Goal: Task Accomplishment & Management: Use online tool/utility

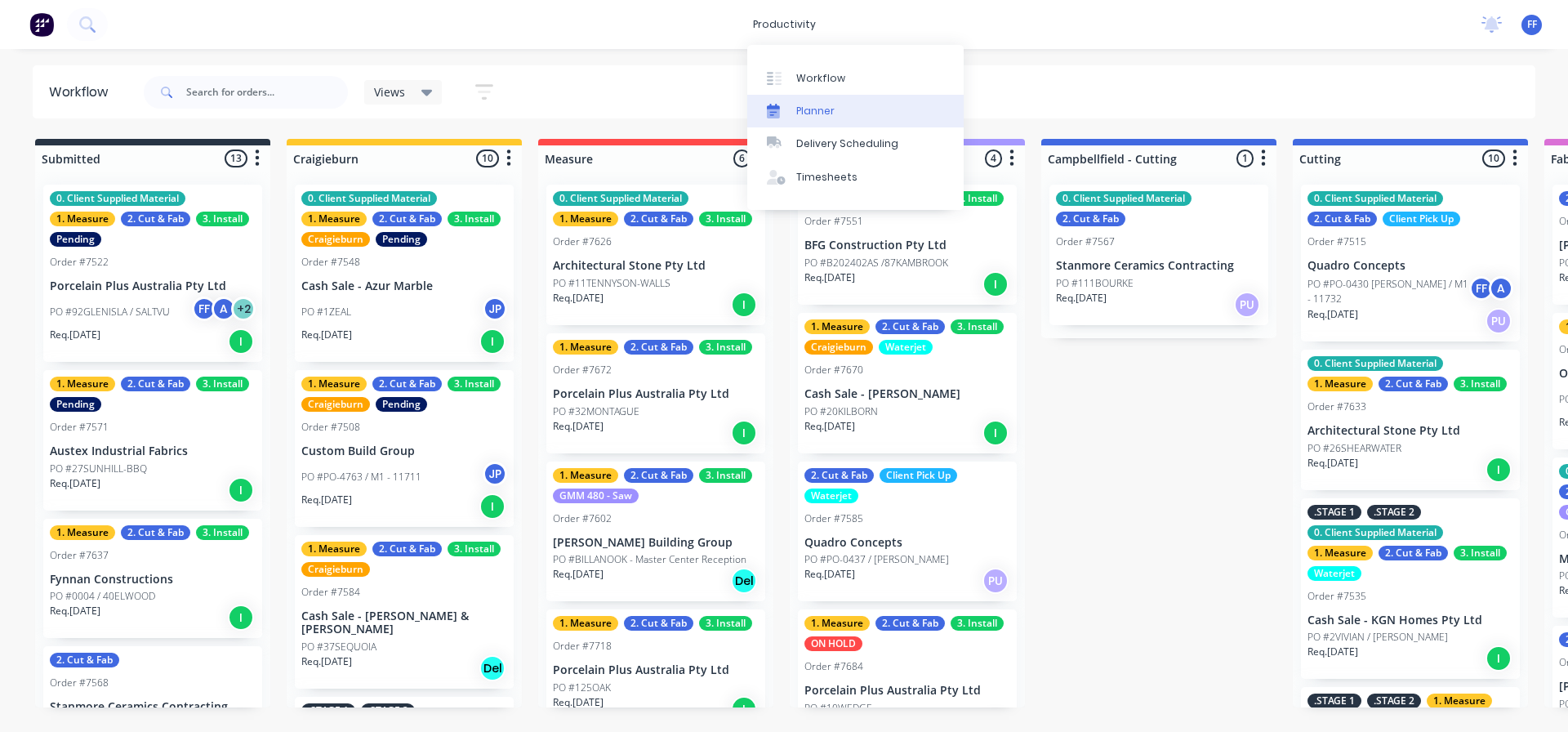
click at [822, 112] on div "Planner" at bounding box center [816, 112] width 39 height 15
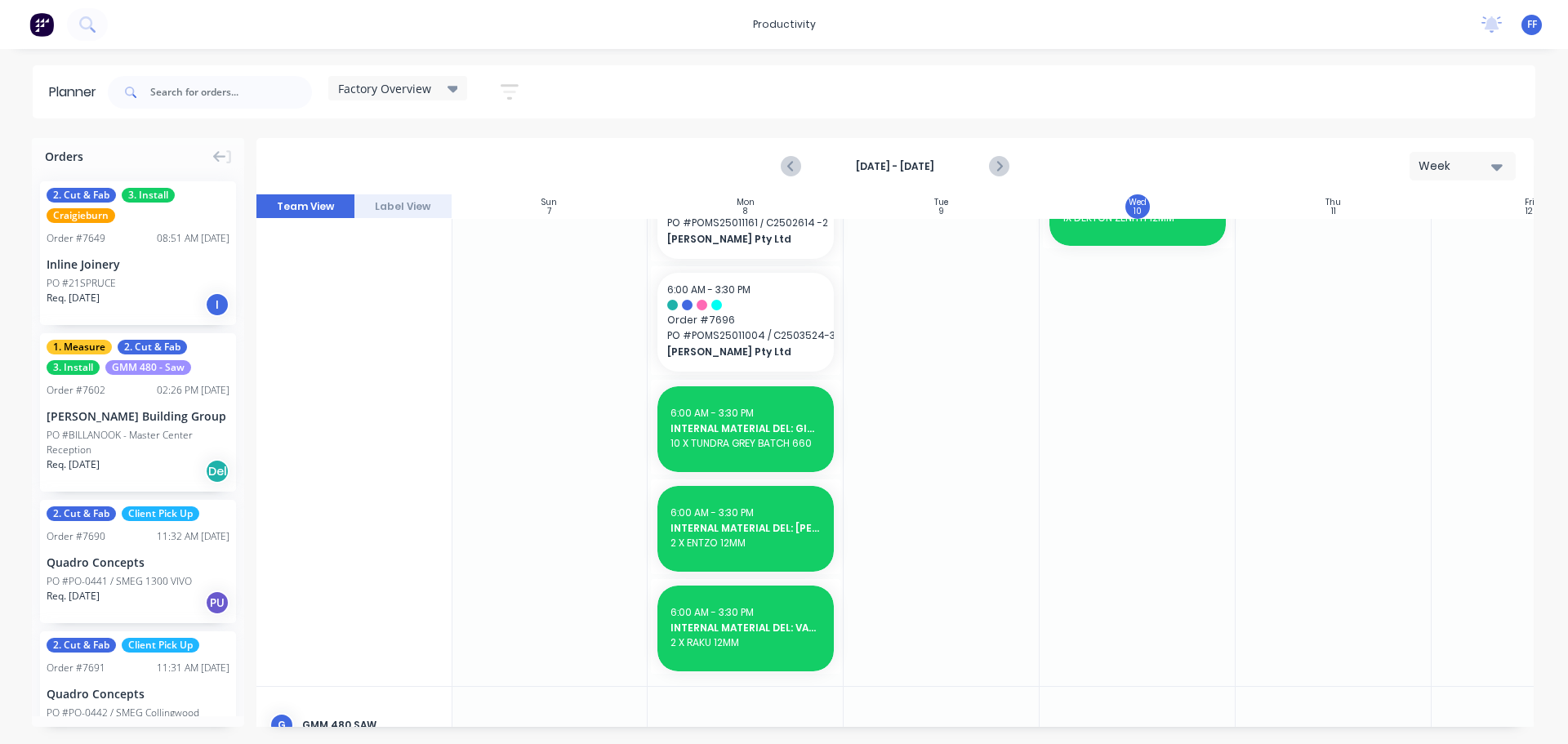
scroll to position [807, 1]
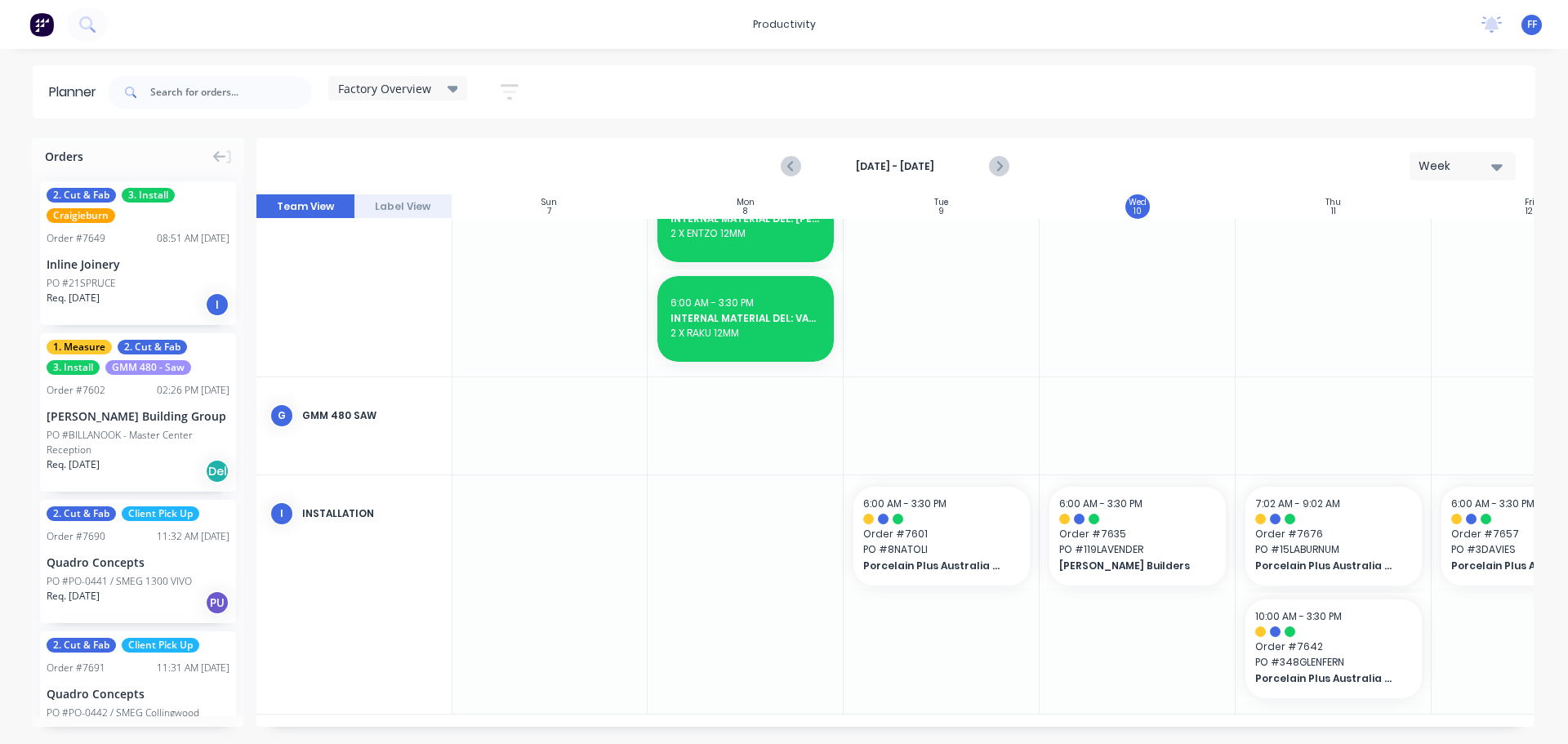
click at [504, 84] on icon "button" at bounding box center [509, 92] width 18 height 20
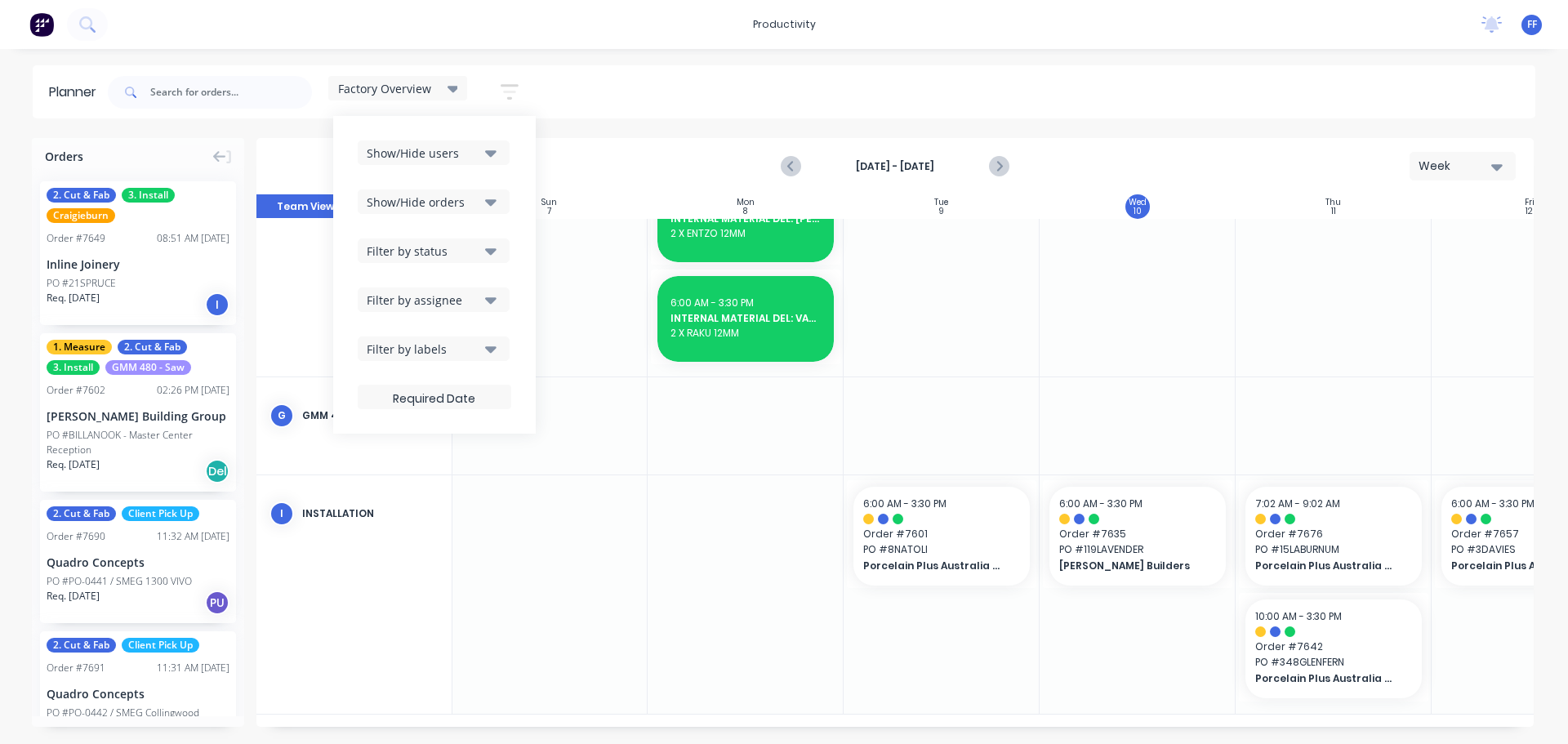
click at [490, 205] on icon "button" at bounding box center [490, 201] width 11 height 18
click at [483, 248] on button "Filter by status" at bounding box center [433, 251] width 152 height 25
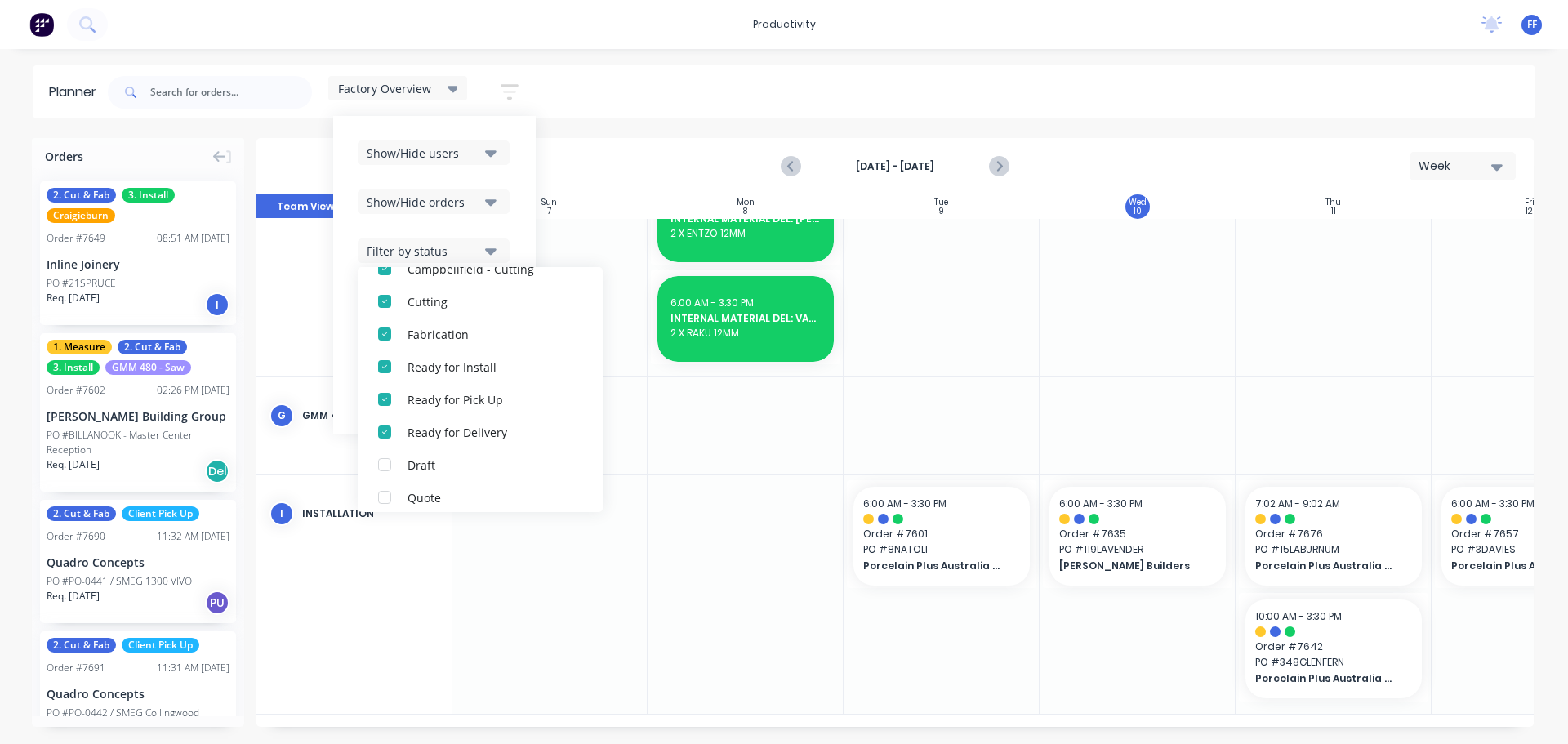
scroll to position [376, 0]
click at [471, 208] on div "Show/Hide orders" at bounding box center [423, 202] width 113 height 18
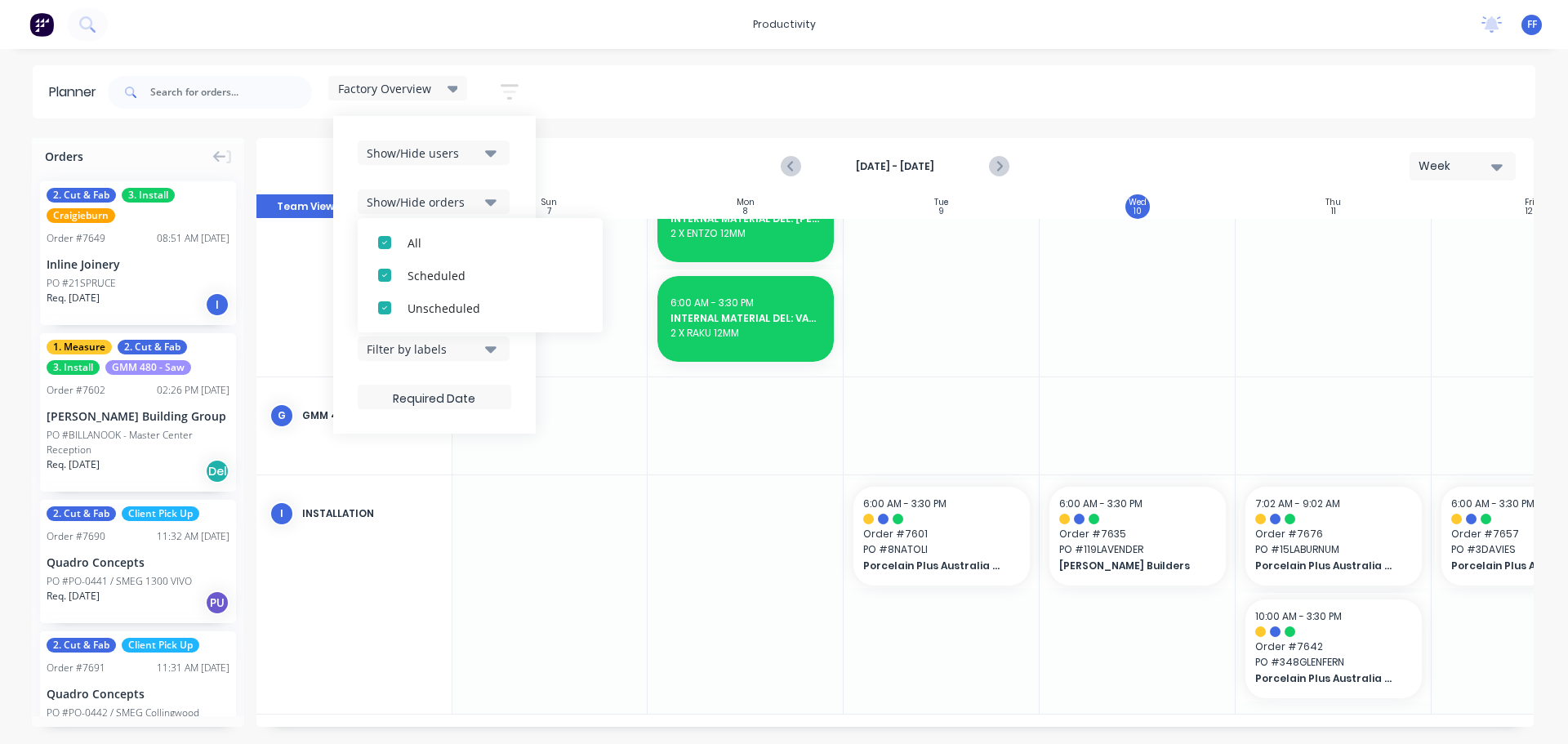
click at [477, 156] on div "Show/Hide users" at bounding box center [423, 153] width 113 height 18
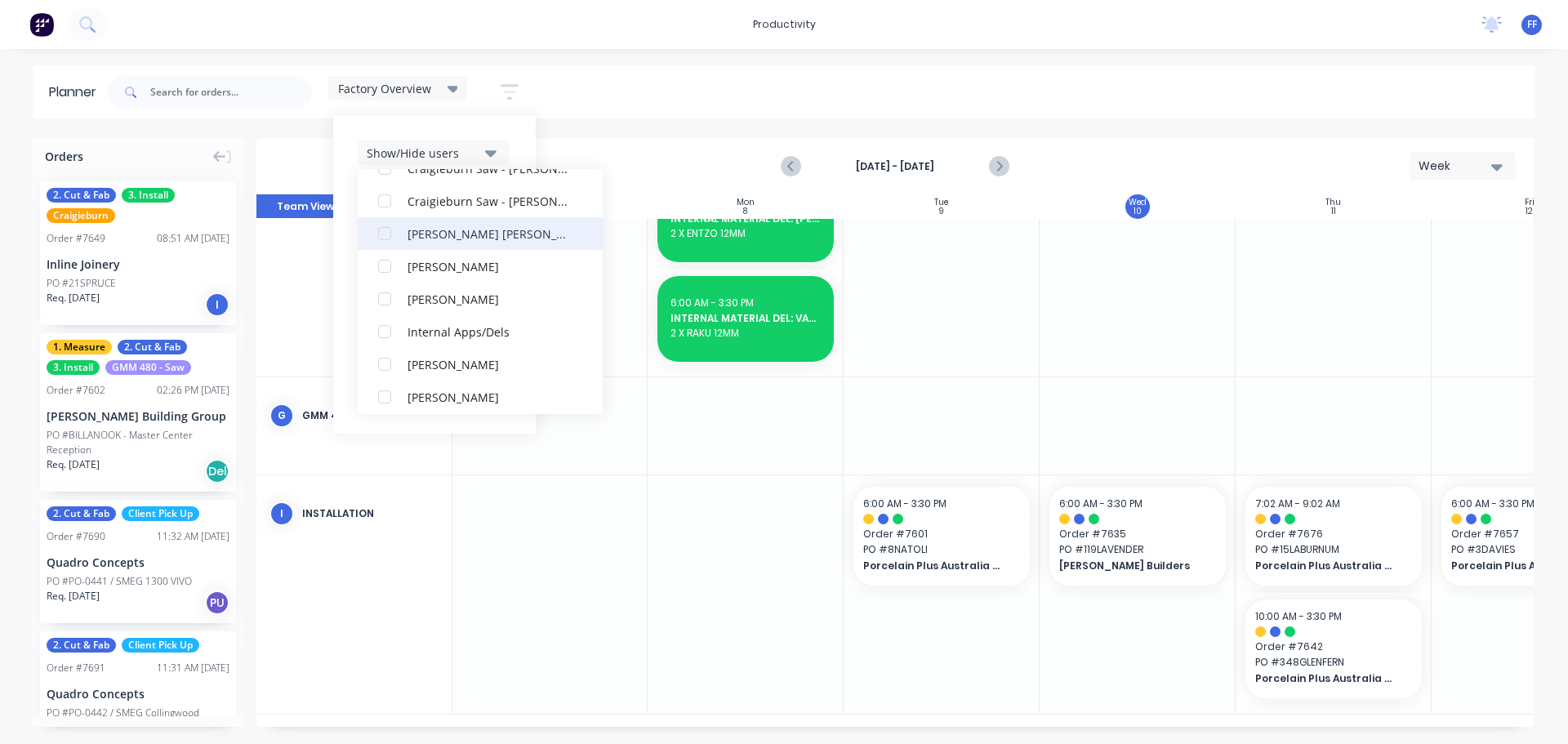
scroll to position [572, 0]
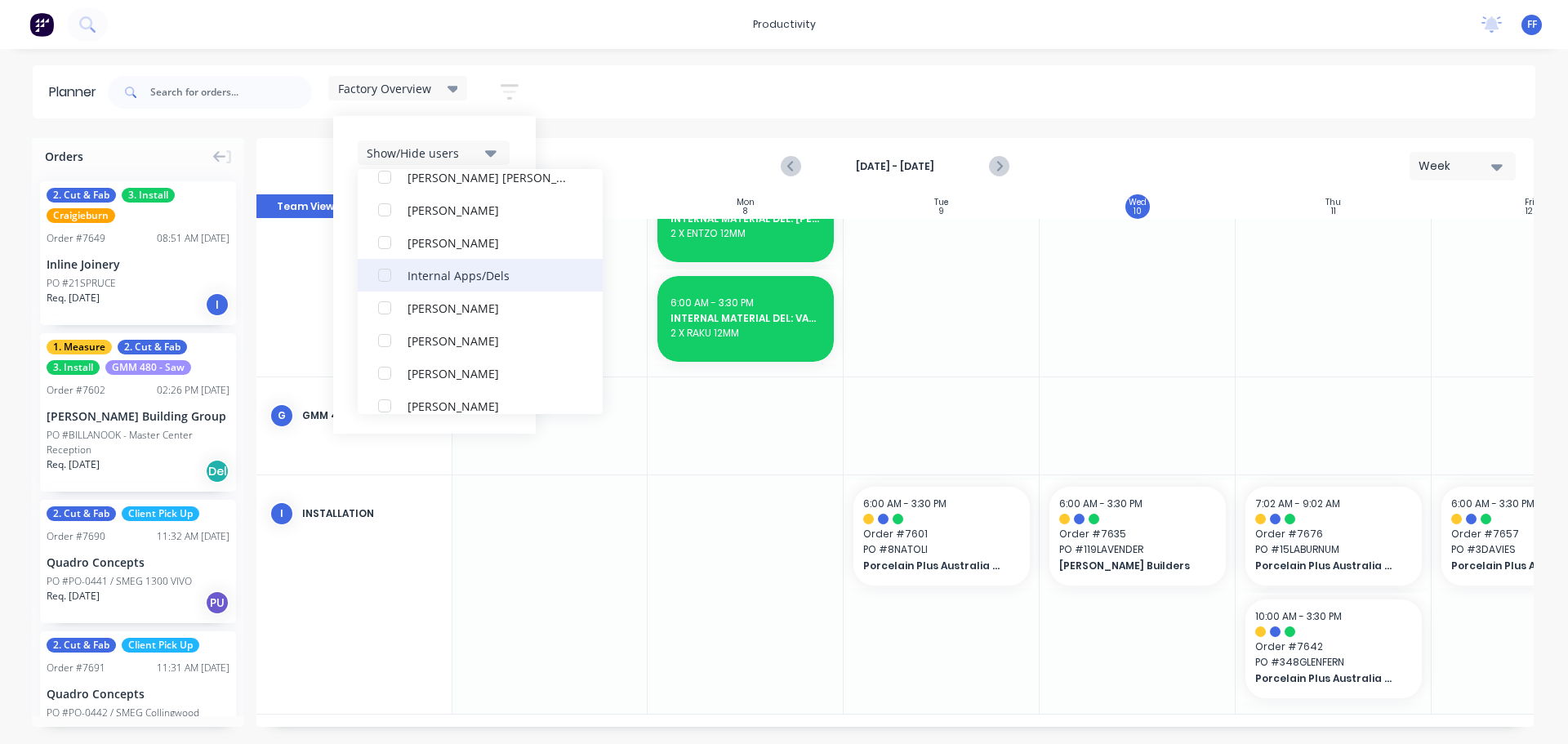
click at [389, 272] on div "button" at bounding box center [384, 275] width 32 height 32
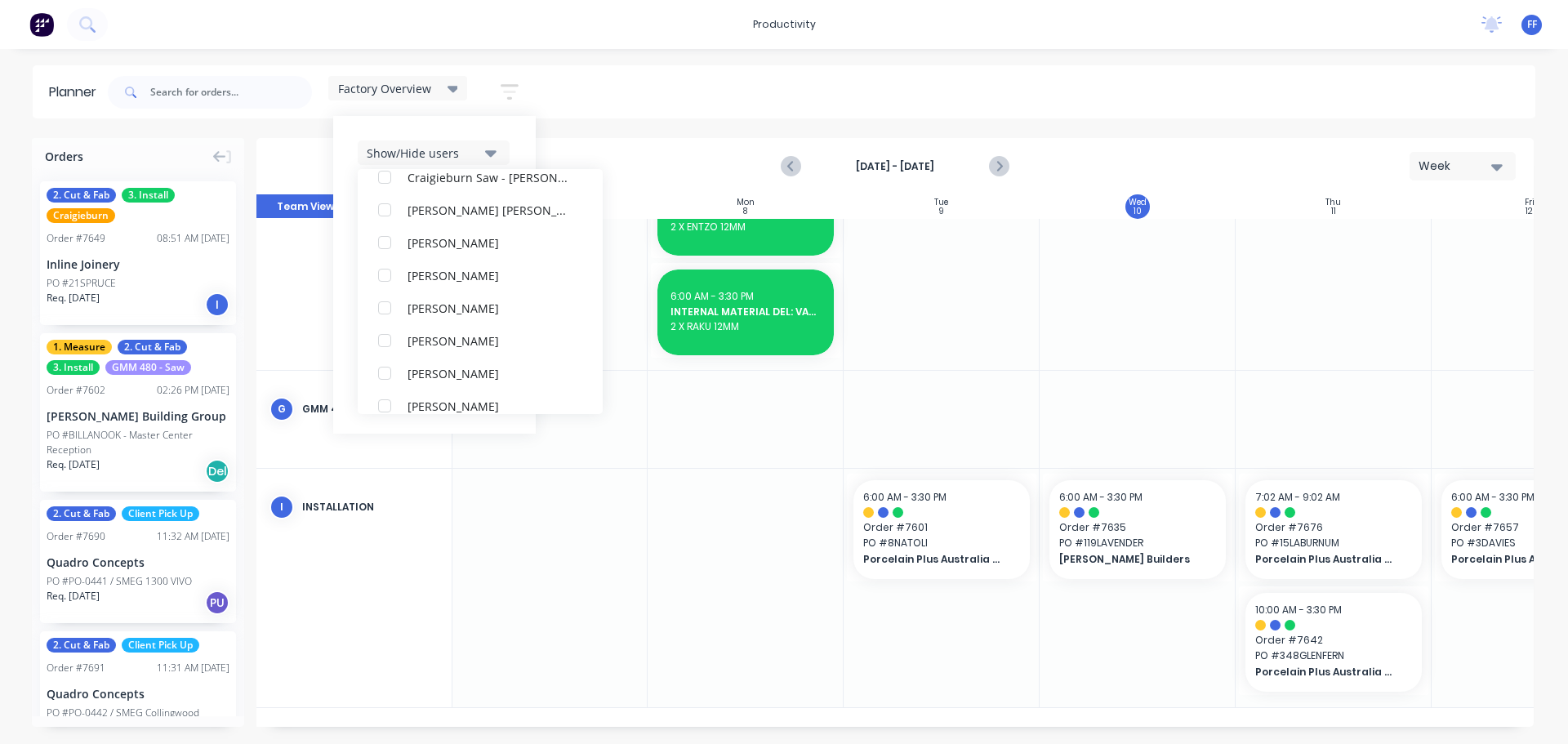
scroll to position [229, 0]
click at [466, 148] on div "Show/Hide users" at bounding box center [423, 153] width 113 height 18
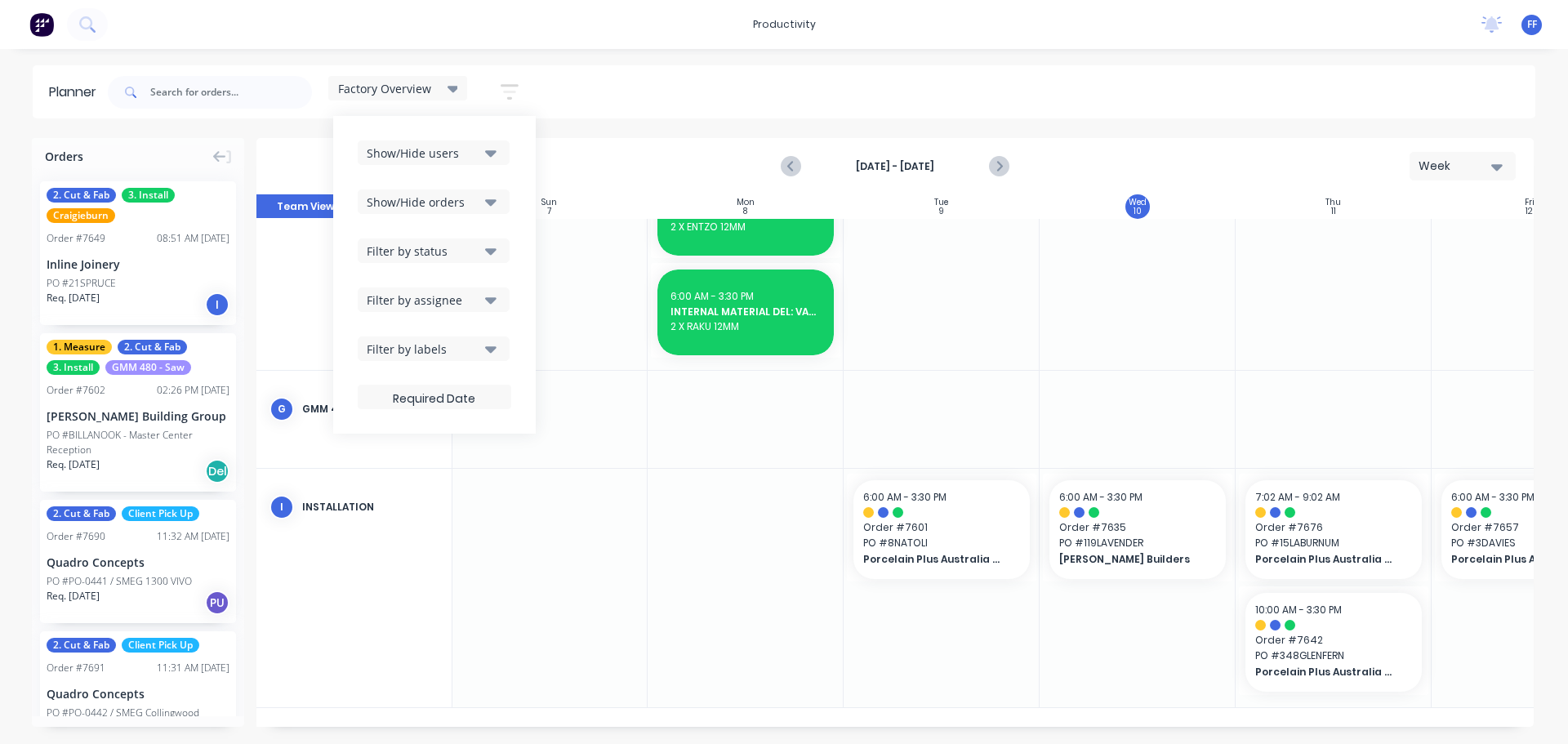
click at [607, 119] on div "Planner Factory Overview Save new view None edit Factory Overview (Default) edi…" at bounding box center [784, 405] width 1568 height 679
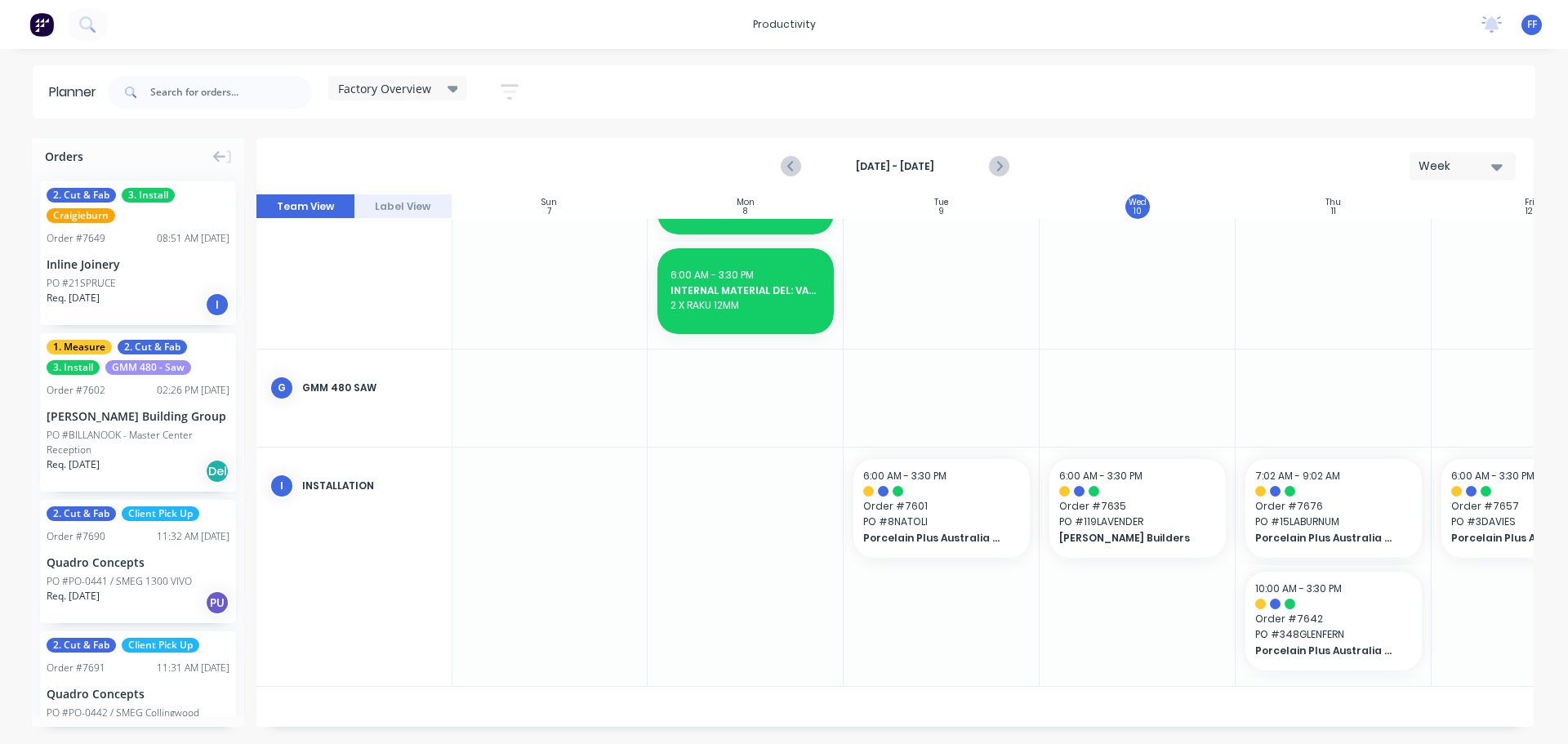
scroll to position [849, 1]
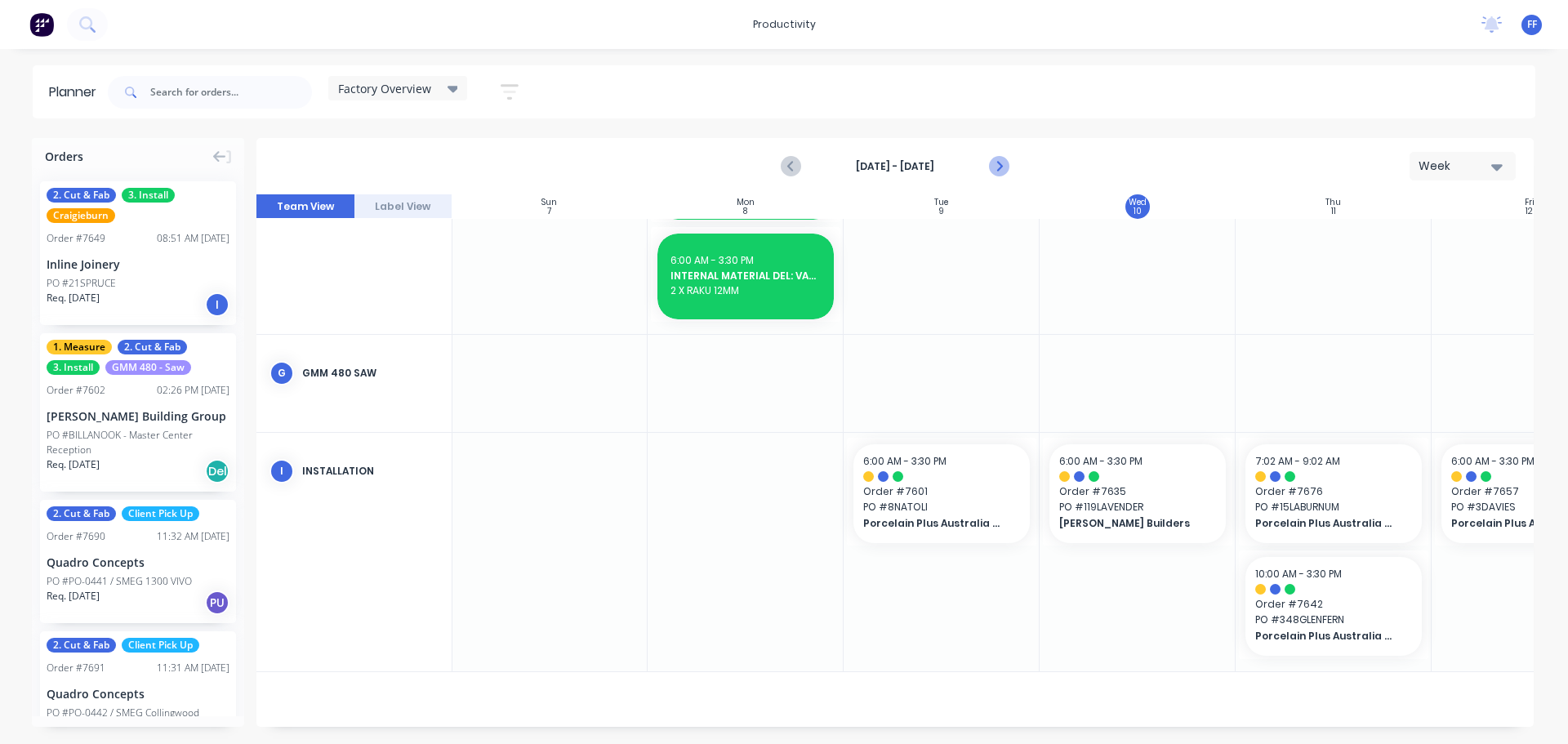
click at [1001, 168] on icon "Next page" at bounding box center [997, 166] width 19 height 19
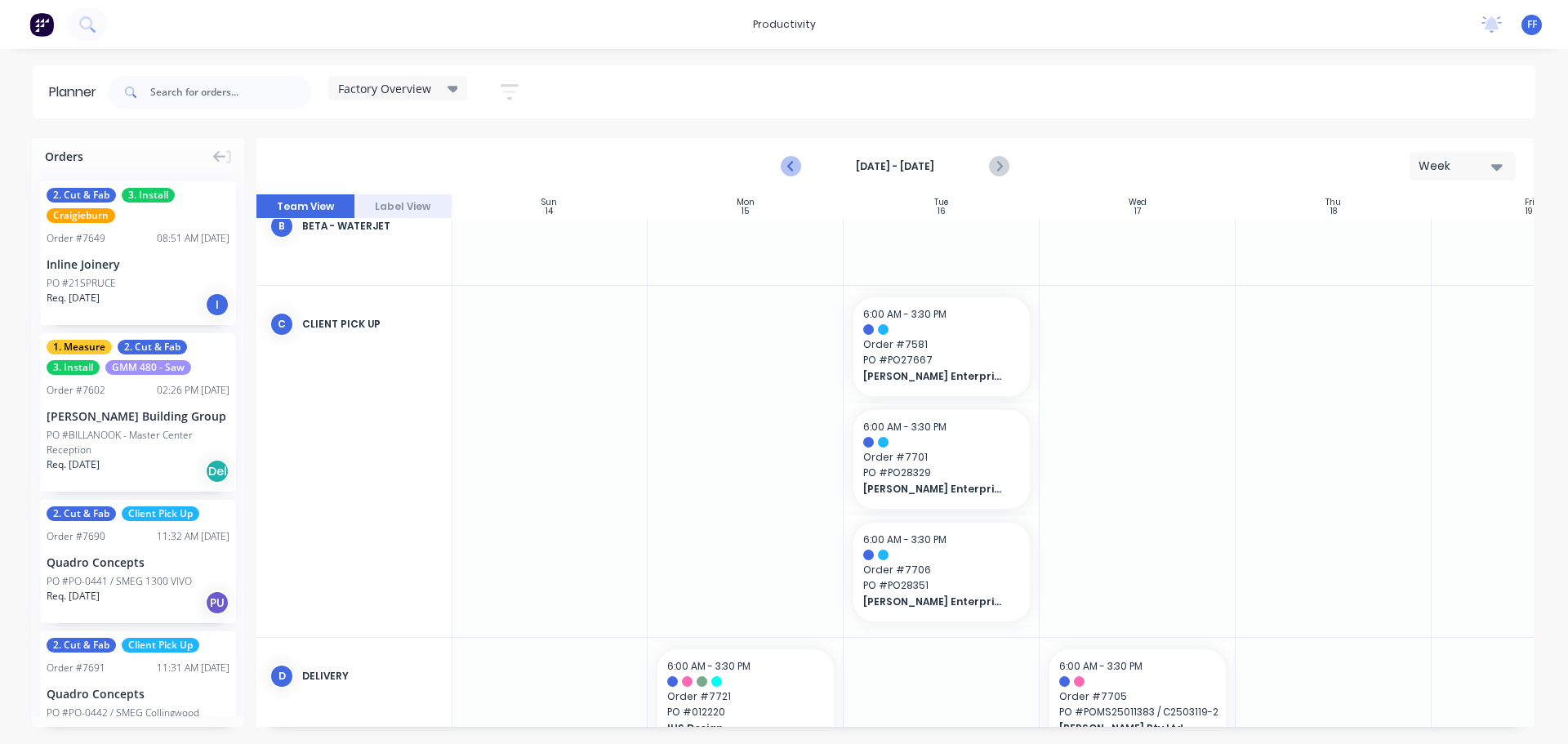
click at [791, 162] on icon "Previous page" at bounding box center [791, 166] width 19 height 19
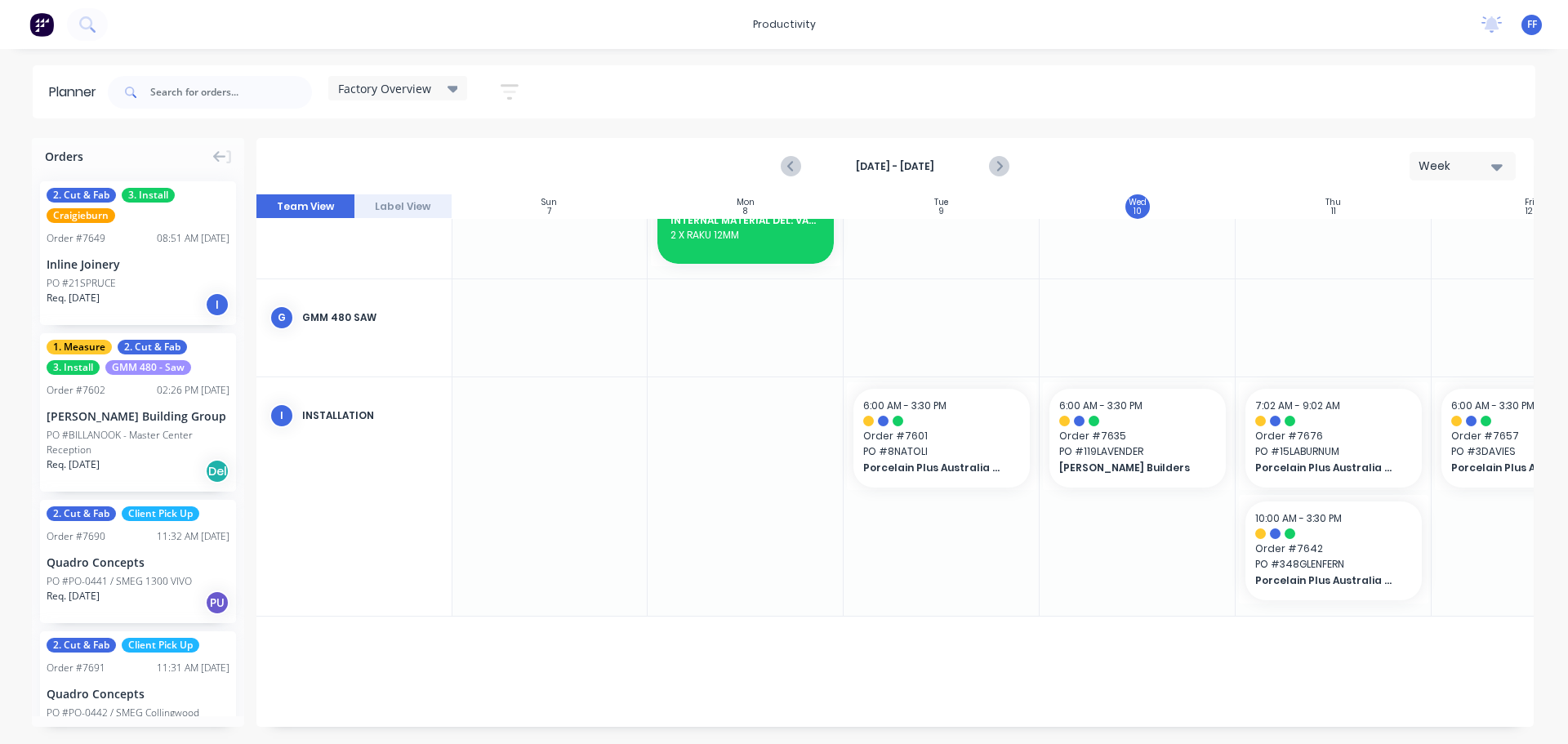
scroll to position [904, 1]
click at [1010, 169] on button "Next page" at bounding box center [997, 166] width 32 height 32
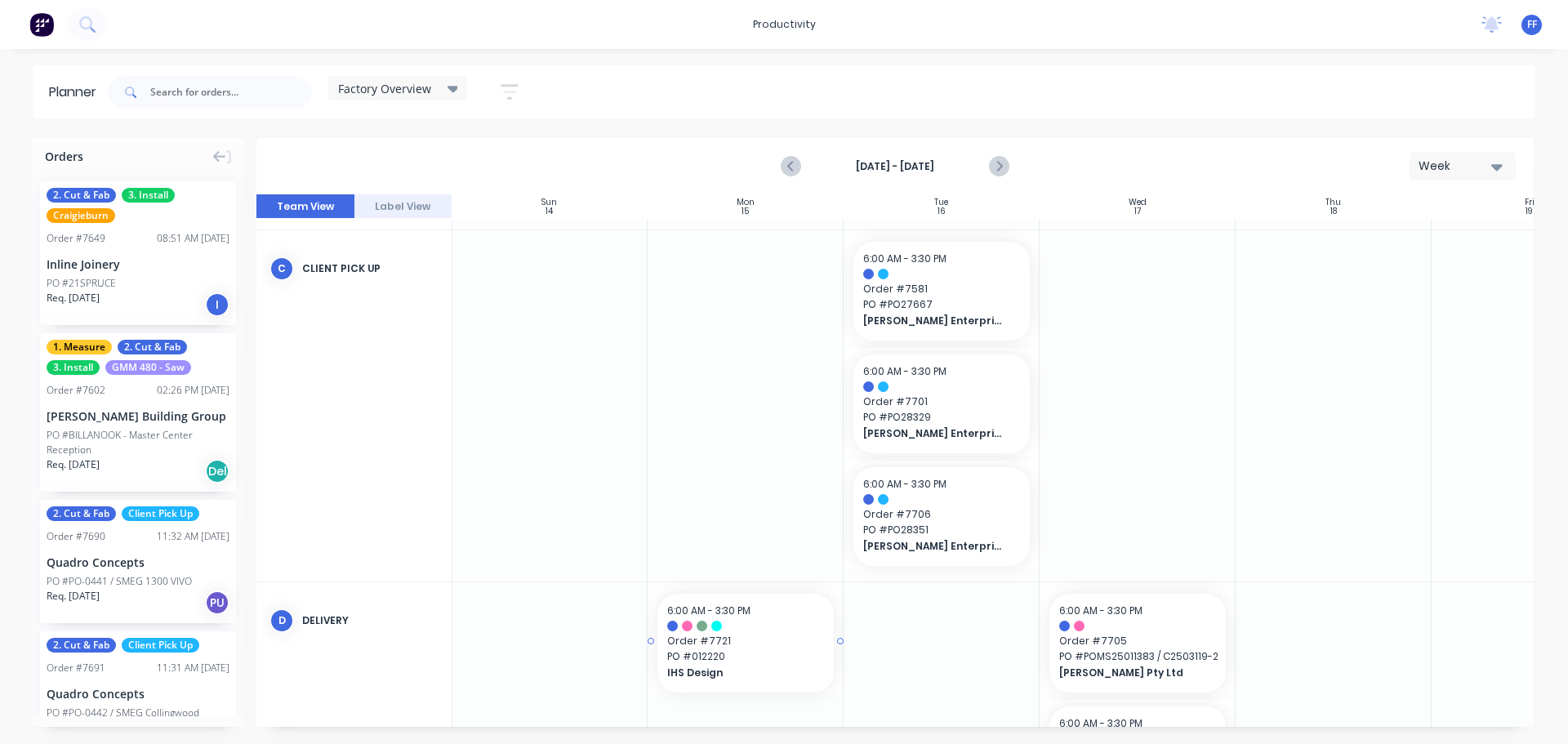
scroll to position [742, 1]
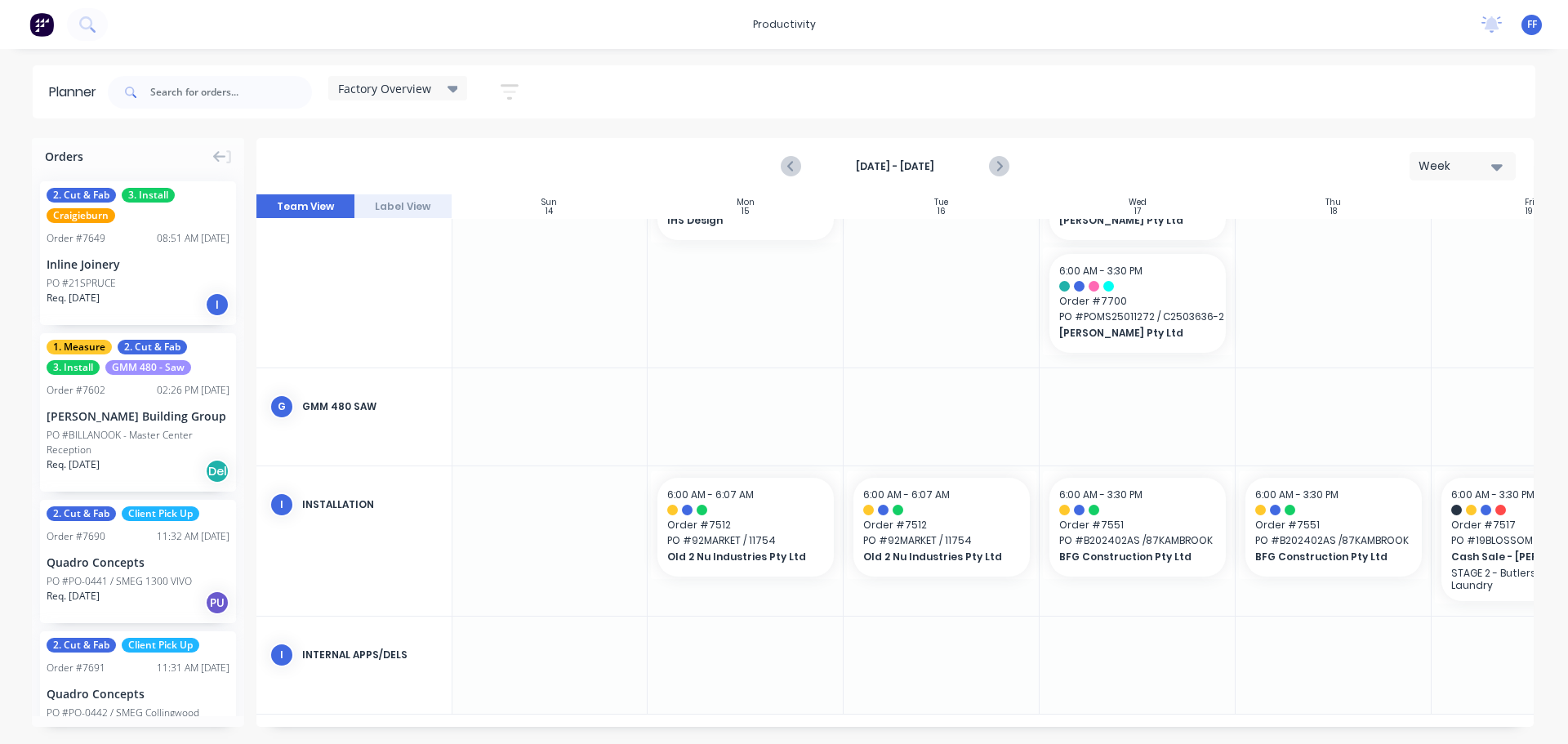
click at [449, 96] on div "Factory Overview" at bounding box center [397, 88] width 139 height 25
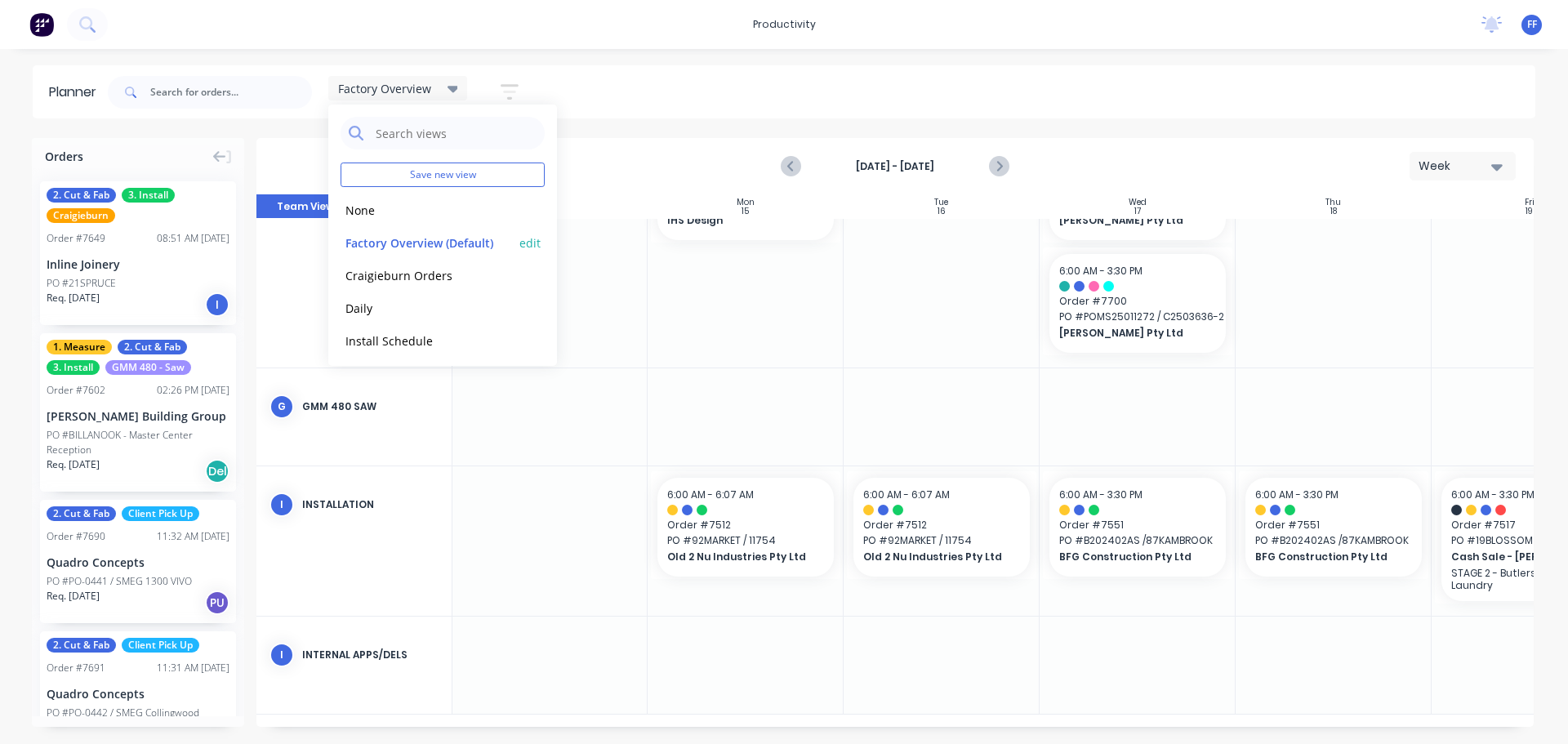
click at [520, 240] on button "edit" at bounding box center [530, 242] width 21 height 18
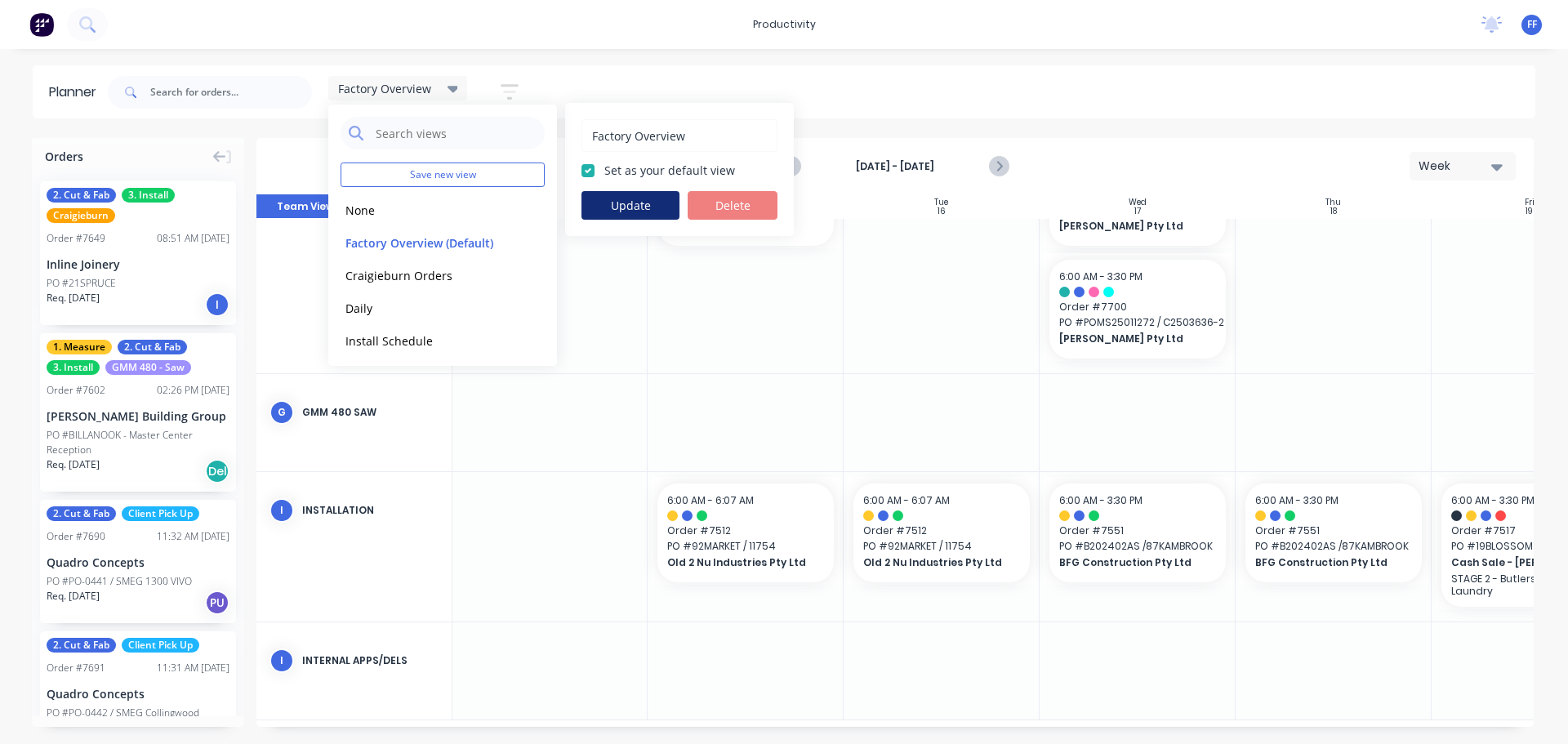
click at [620, 201] on button "Update" at bounding box center [631, 205] width 98 height 29
click at [659, 95] on div "Factory Overview Save new view None edit Factory Overview (Default) edit Craigi…" at bounding box center [819, 92] width 1432 height 49
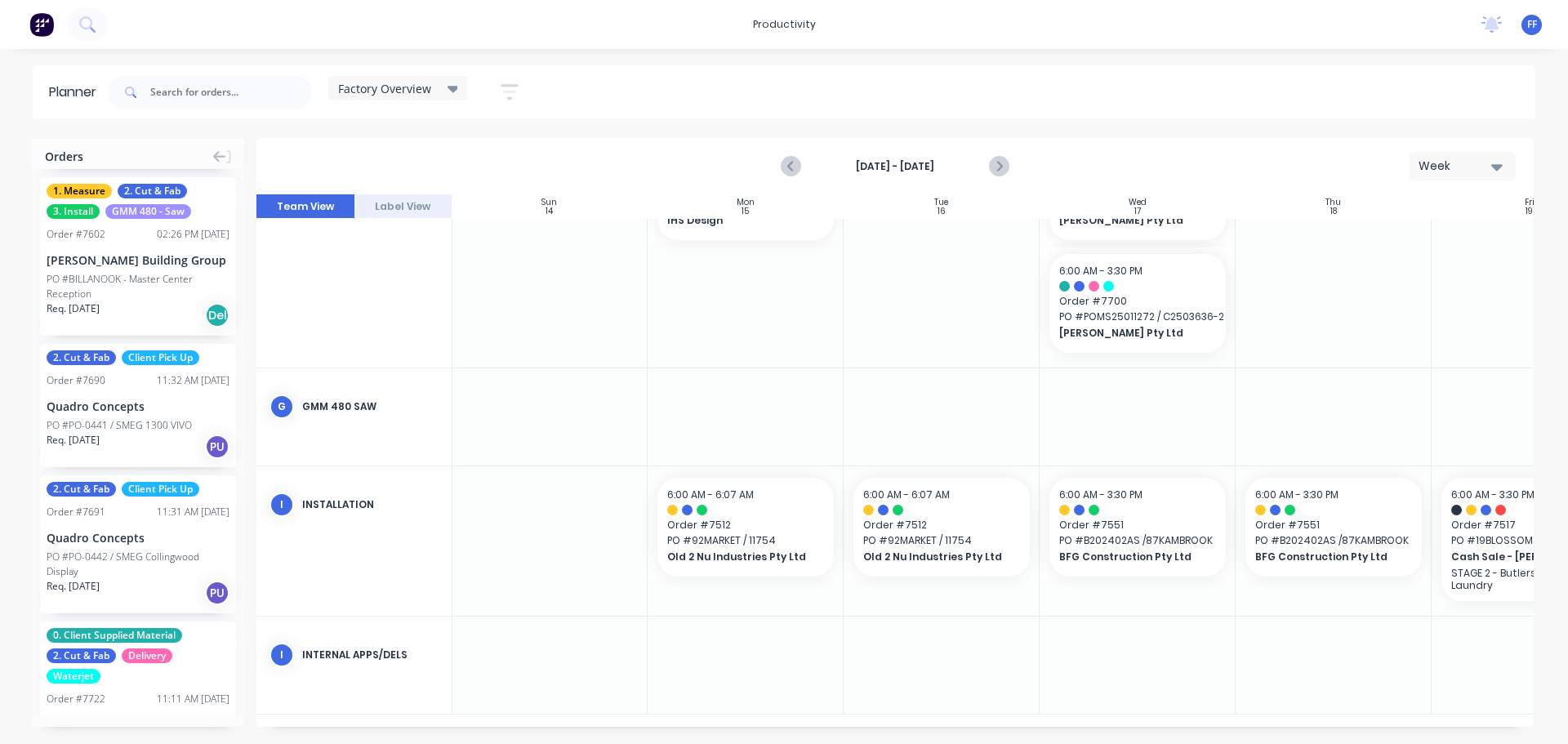
scroll to position [326, 0]
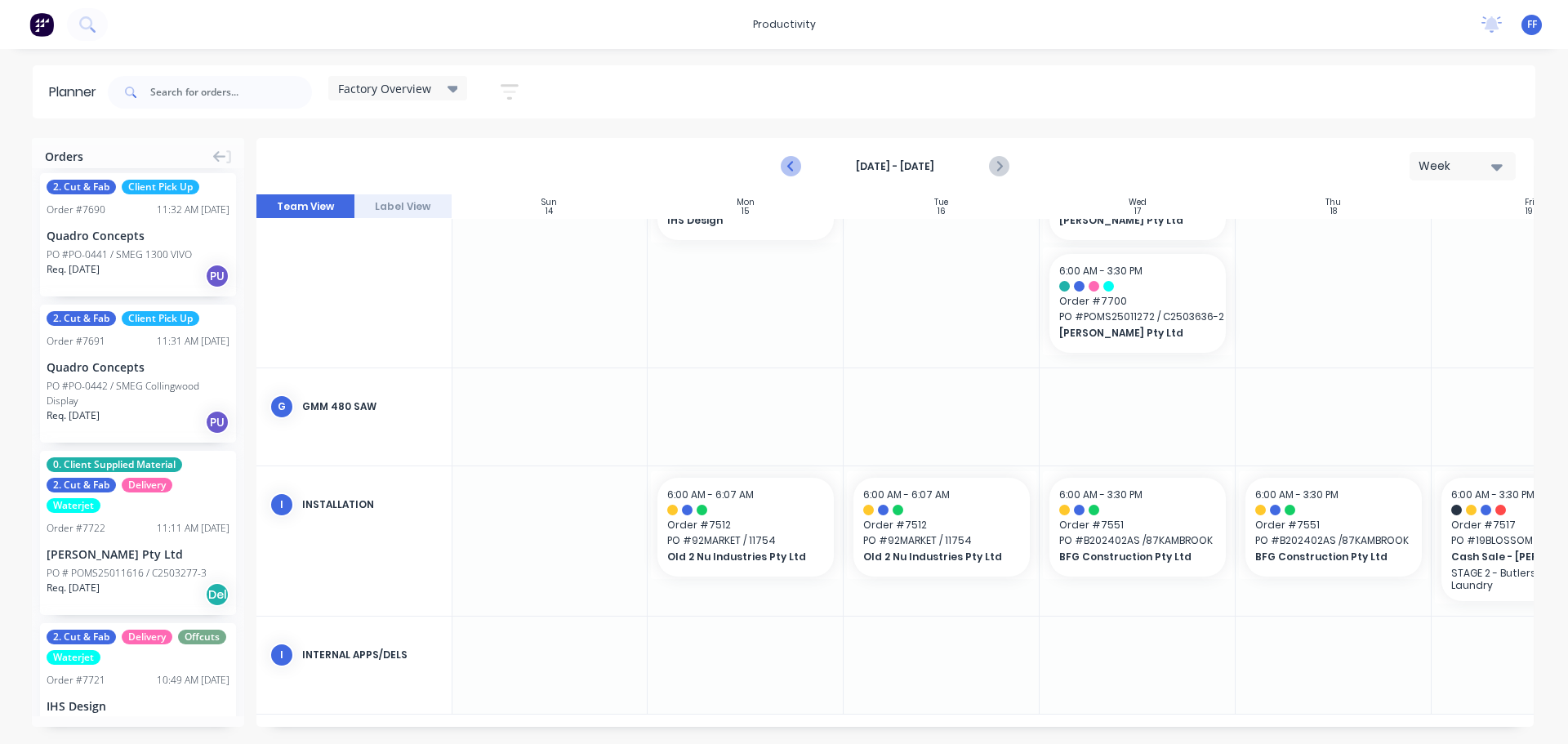
click at [791, 160] on icon "Previous page" at bounding box center [791, 166] width 19 height 19
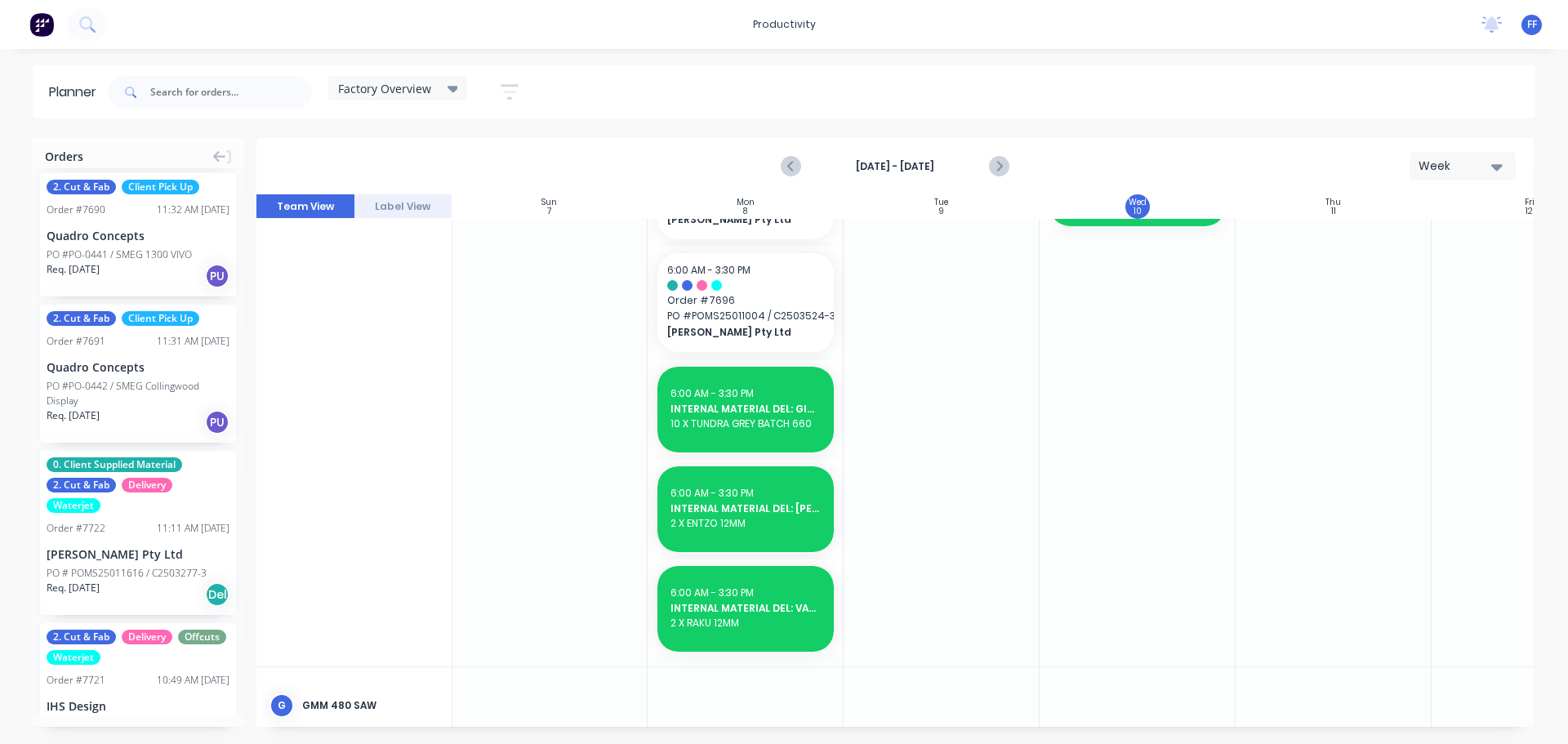
scroll to position [904, 1]
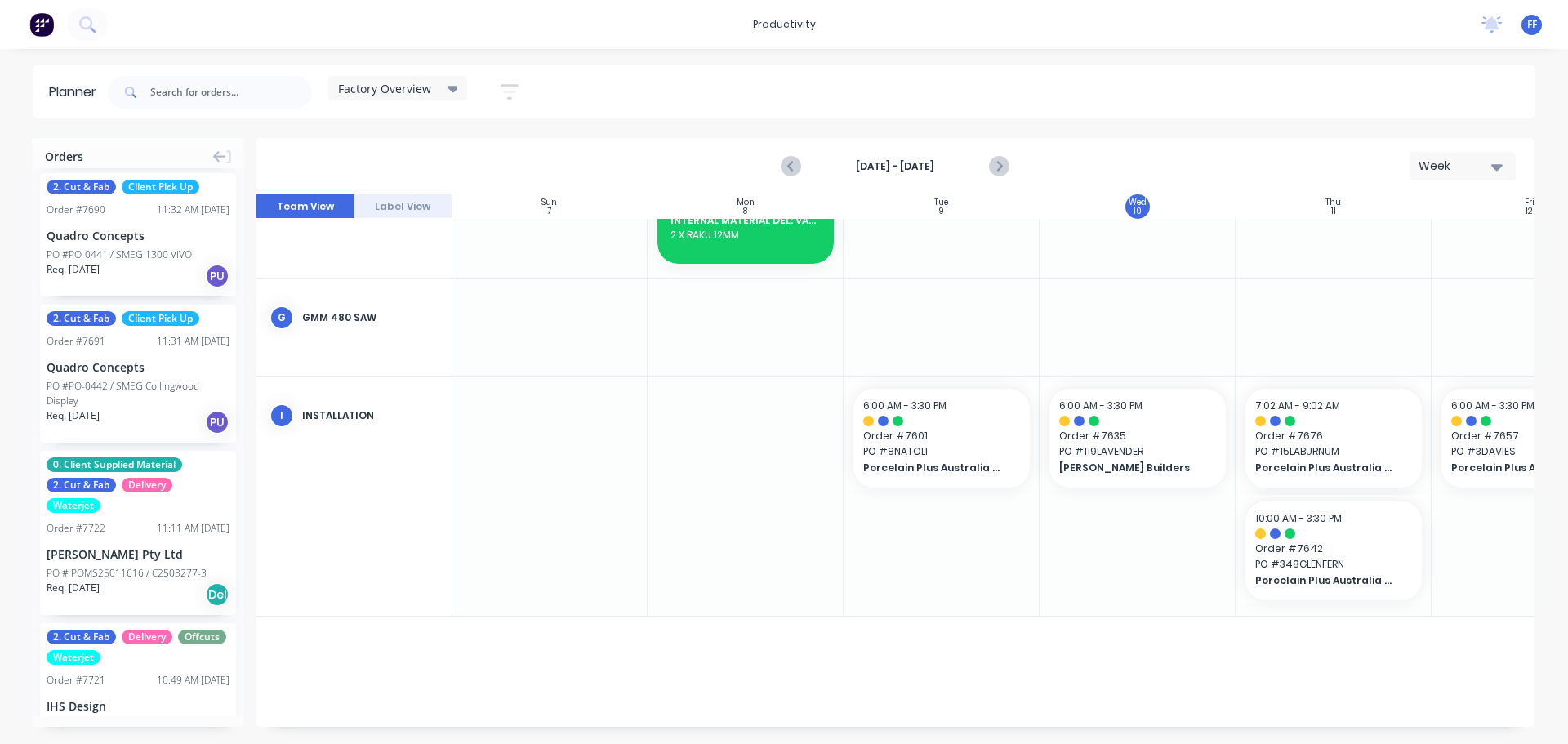
click at [1203, 664] on div "6:00 AM - 3:30 PM Order # 7695 PO # METRO-CALBORGHINI Metro Joinery 06:00 AM Me…" at bounding box center [1138, 18] width 1373 height 1394
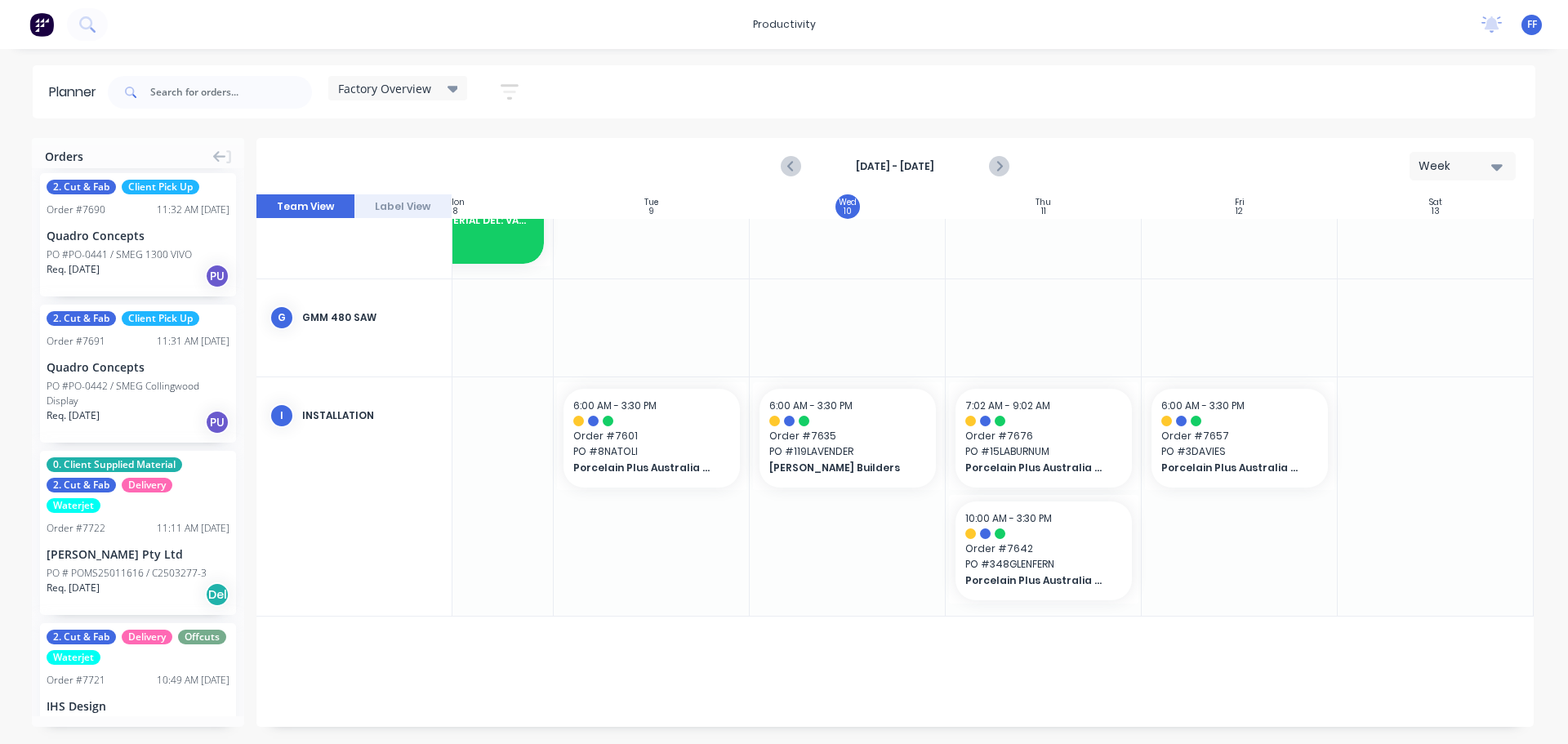
scroll to position [904, 0]
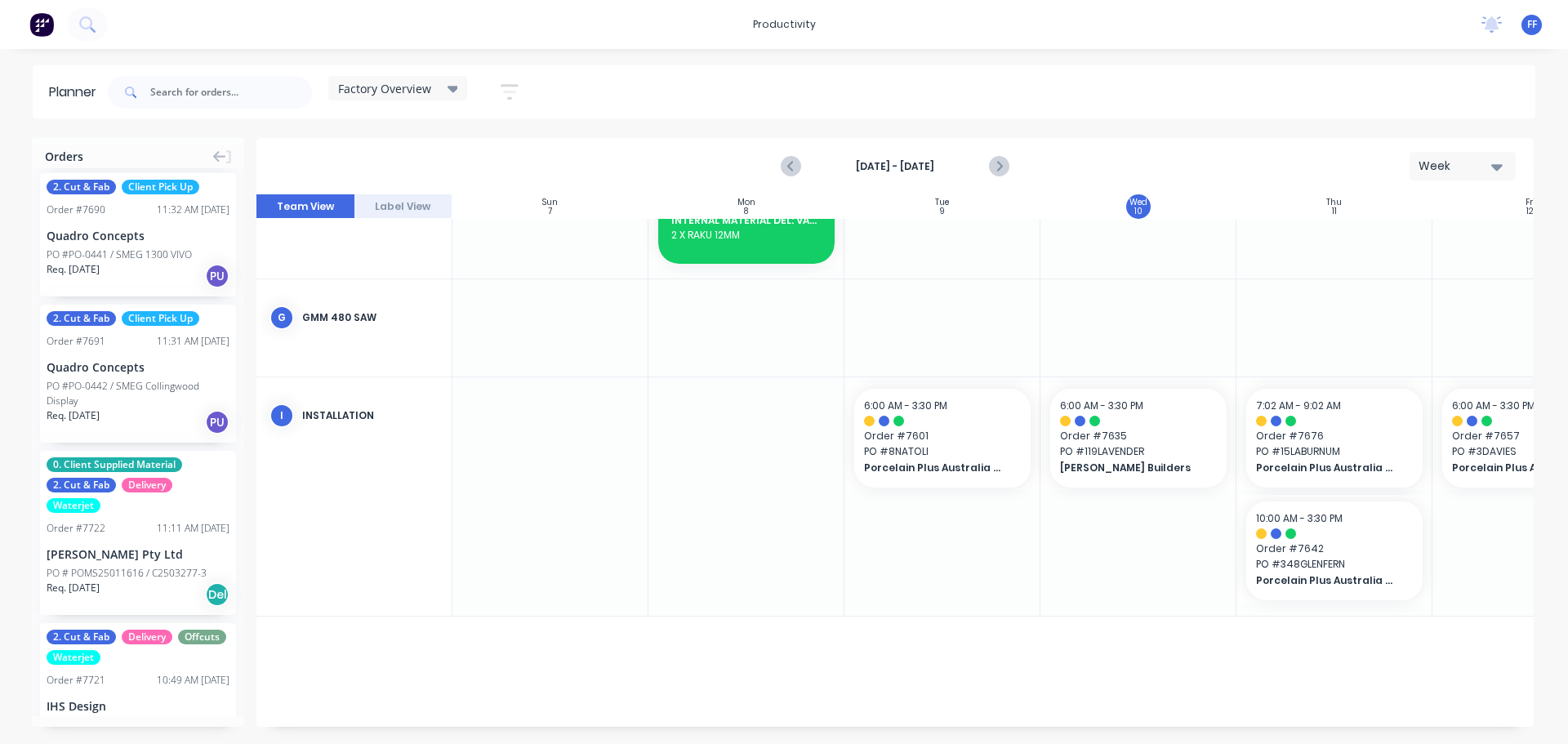
drag, startPoint x: 1535, startPoint y: 157, endPoint x: 1493, endPoint y: 165, distance: 42.8
click at [1531, 158] on div "Orders 2. Cut & Fab 3. Install Craigieburn Order # 7649 08:51 AM 09/09/25 Inlin…" at bounding box center [784, 441] width 1568 height 606
click at [1493, 165] on icon "button" at bounding box center [1497, 167] width 11 height 6
click at [1460, 217] on div "Day" at bounding box center [1433, 209] width 161 height 32
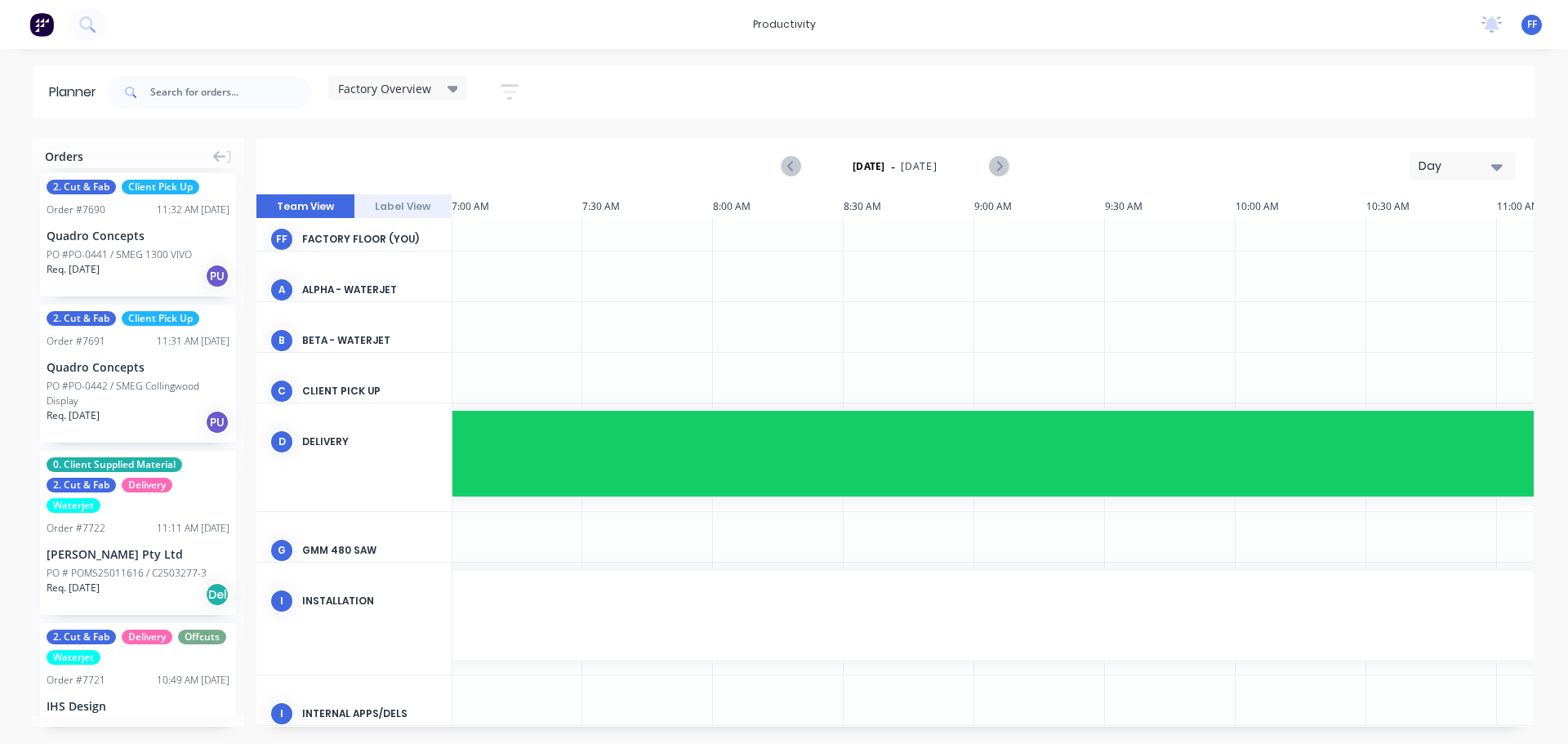
scroll to position [36, 262]
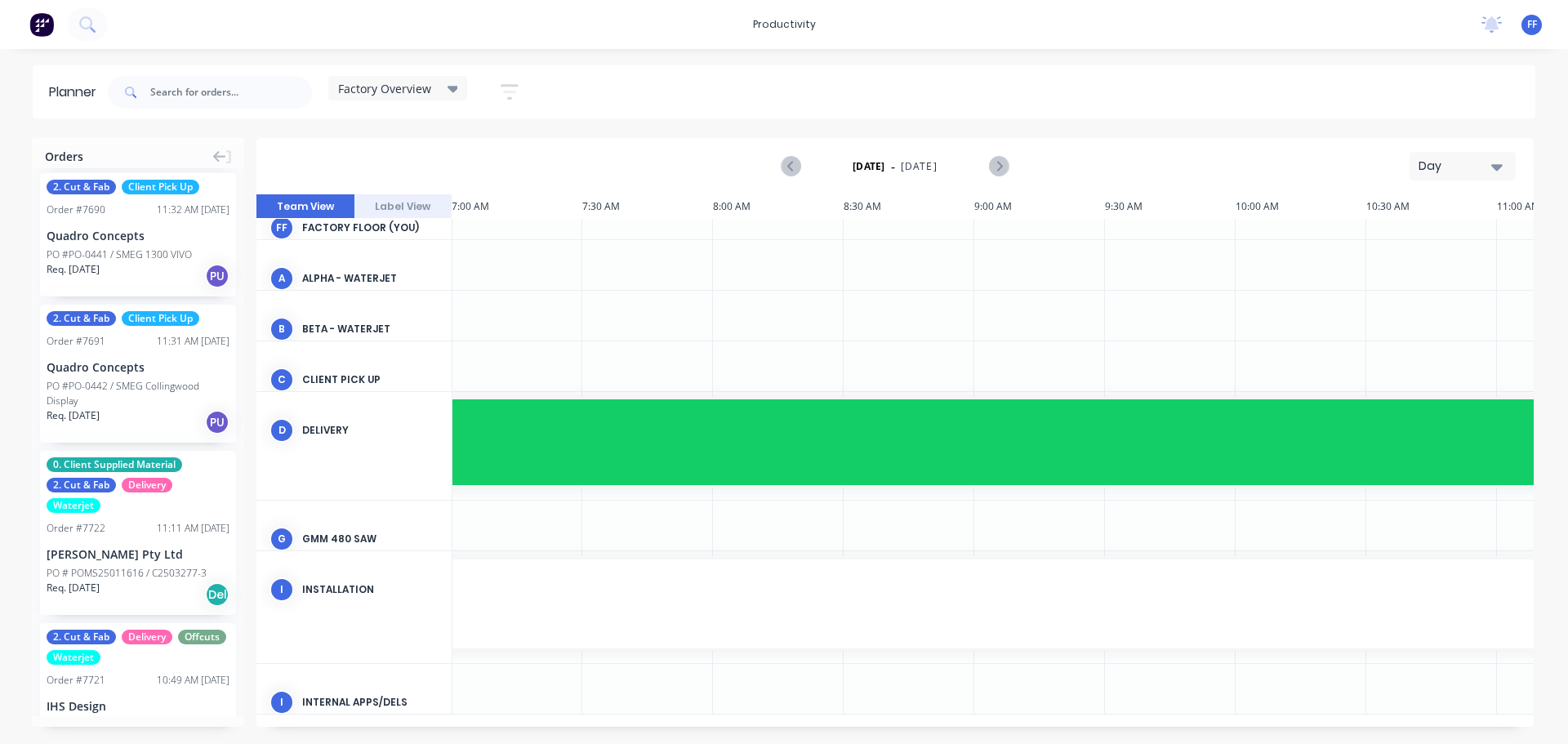
click at [1460, 149] on div "Wednesday - 10/09/25 Day" at bounding box center [895, 167] width 1274 height 53
click at [1460, 159] on div "Day" at bounding box center [1456, 166] width 76 height 18
click at [1439, 245] on div "Week" at bounding box center [1433, 242] width 161 height 32
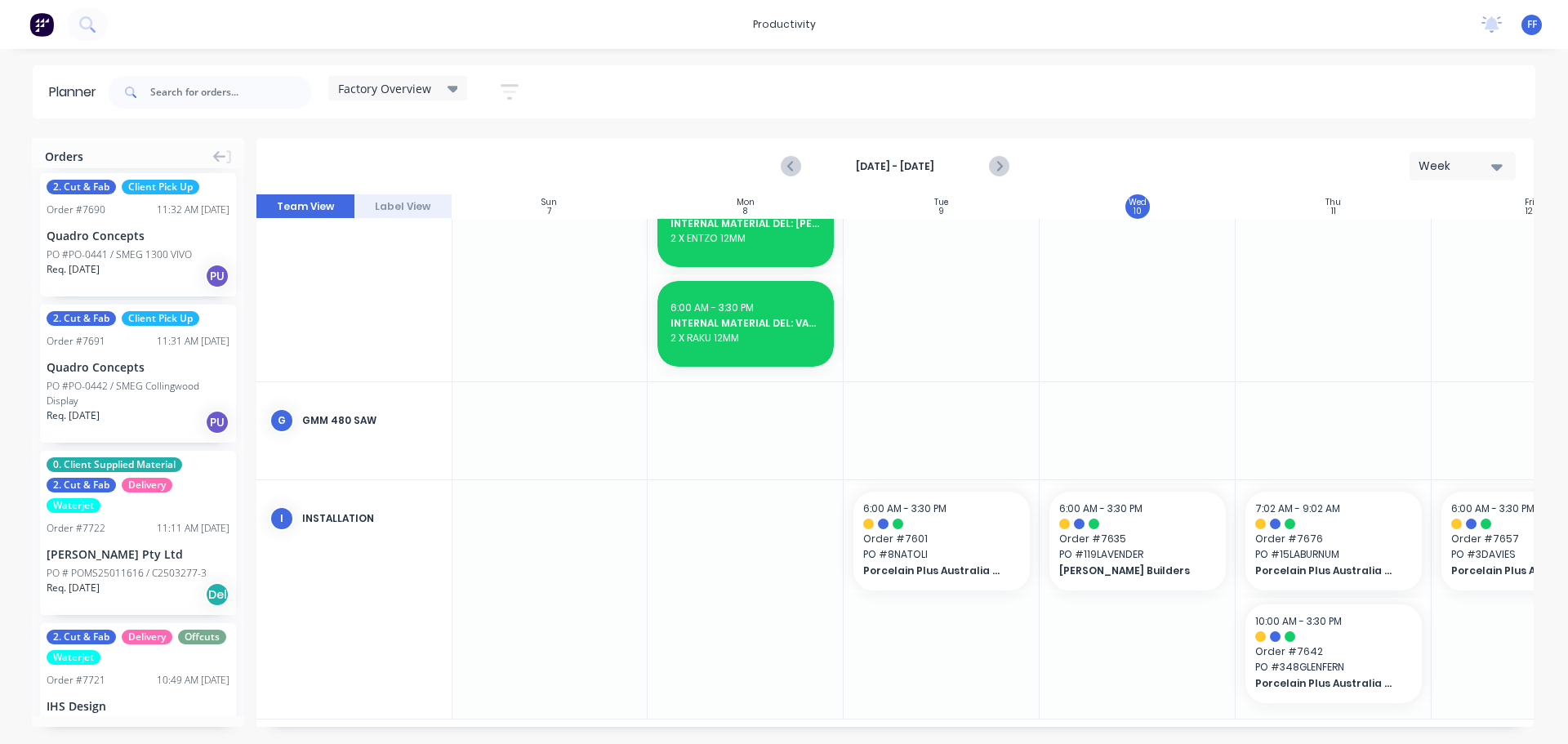
scroll to position [904, 1]
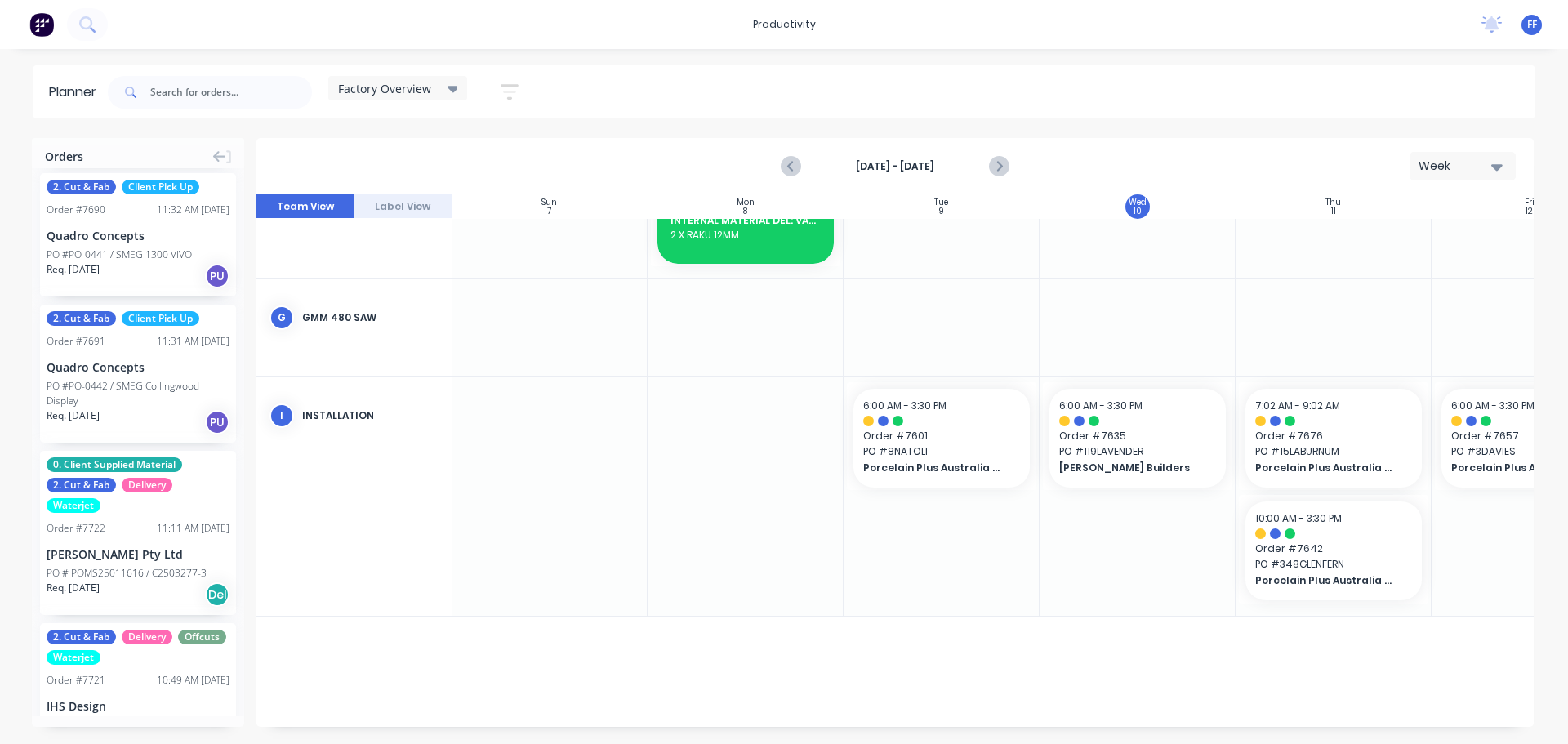
click at [1184, 676] on div "6:00 AM - 3:30 PM Order # 7695 PO # METRO-CALBORGHINI Metro Joinery 06:00 AM Me…" at bounding box center [1138, 18] width 1373 height 1394
drag, startPoint x: 1213, startPoint y: 727, endPoint x: 1409, endPoint y: 729, distance: 196.0
click at [1498, 725] on div "Orders 2. Cut & Fab 3. Install Craigieburn Order # 7649 08:51 AM 09/09/25 Inlin…" at bounding box center [784, 441] width 1568 height 606
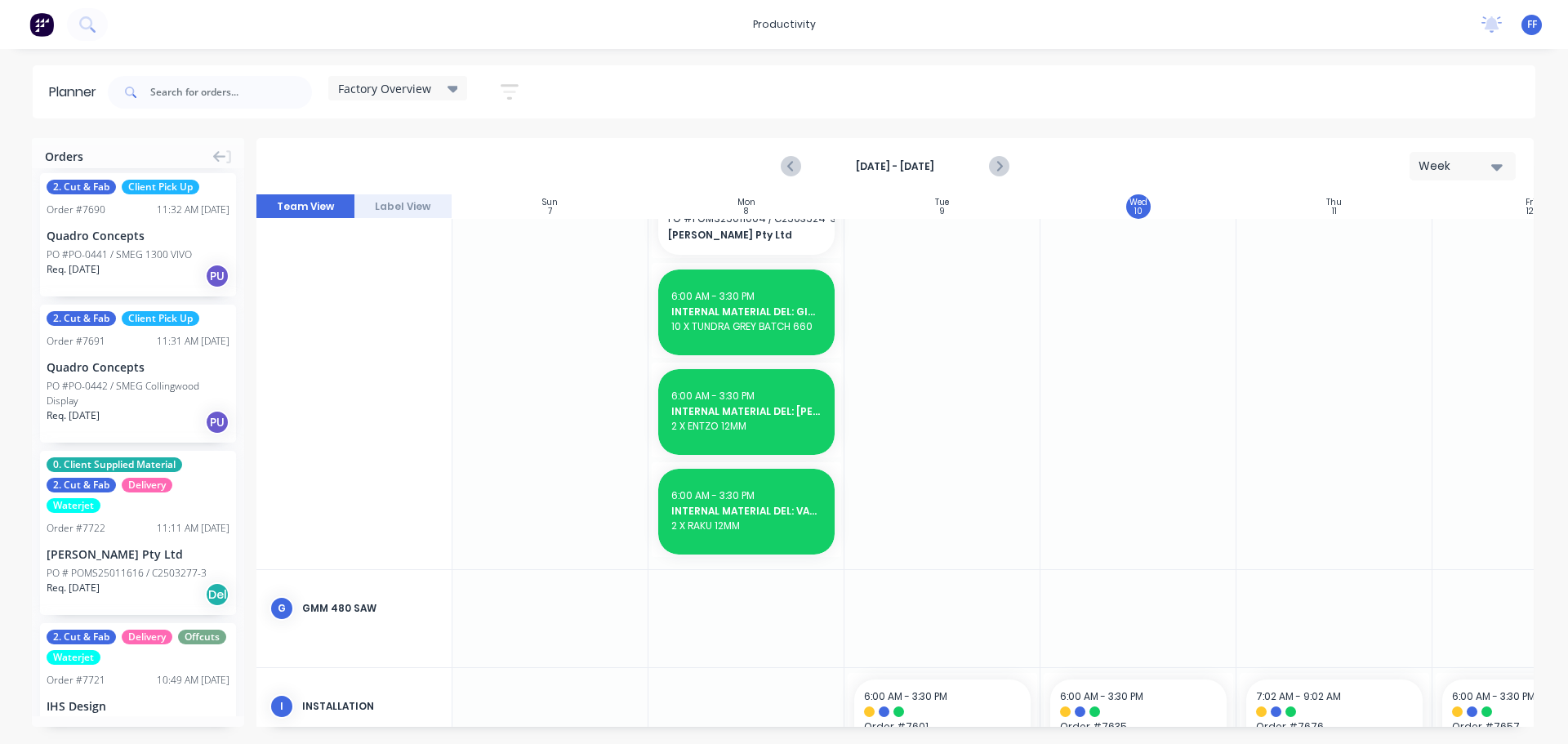
scroll to position [333, 0]
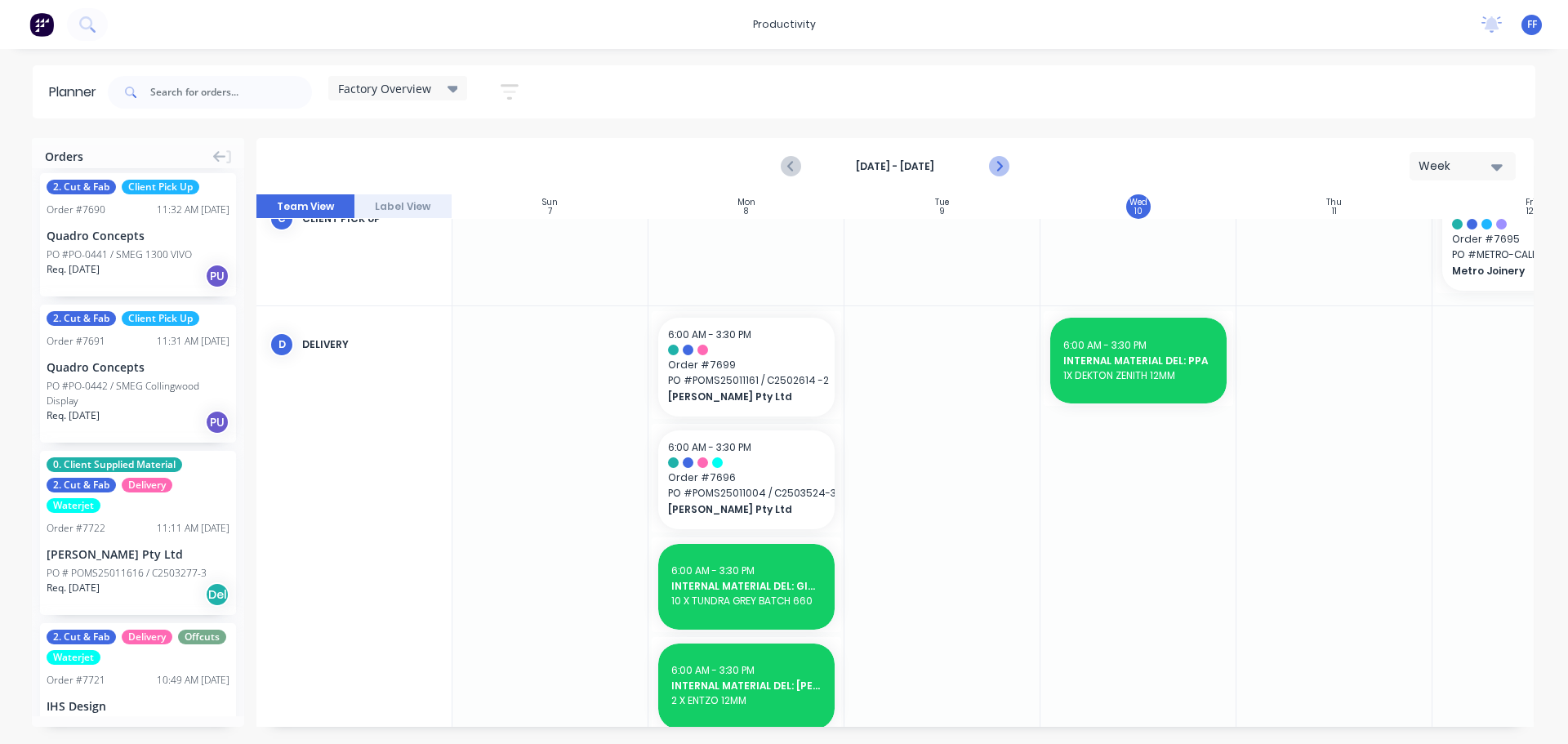
click at [999, 169] on icon "Next page" at bounding box center [998, 167] width 7 height 13
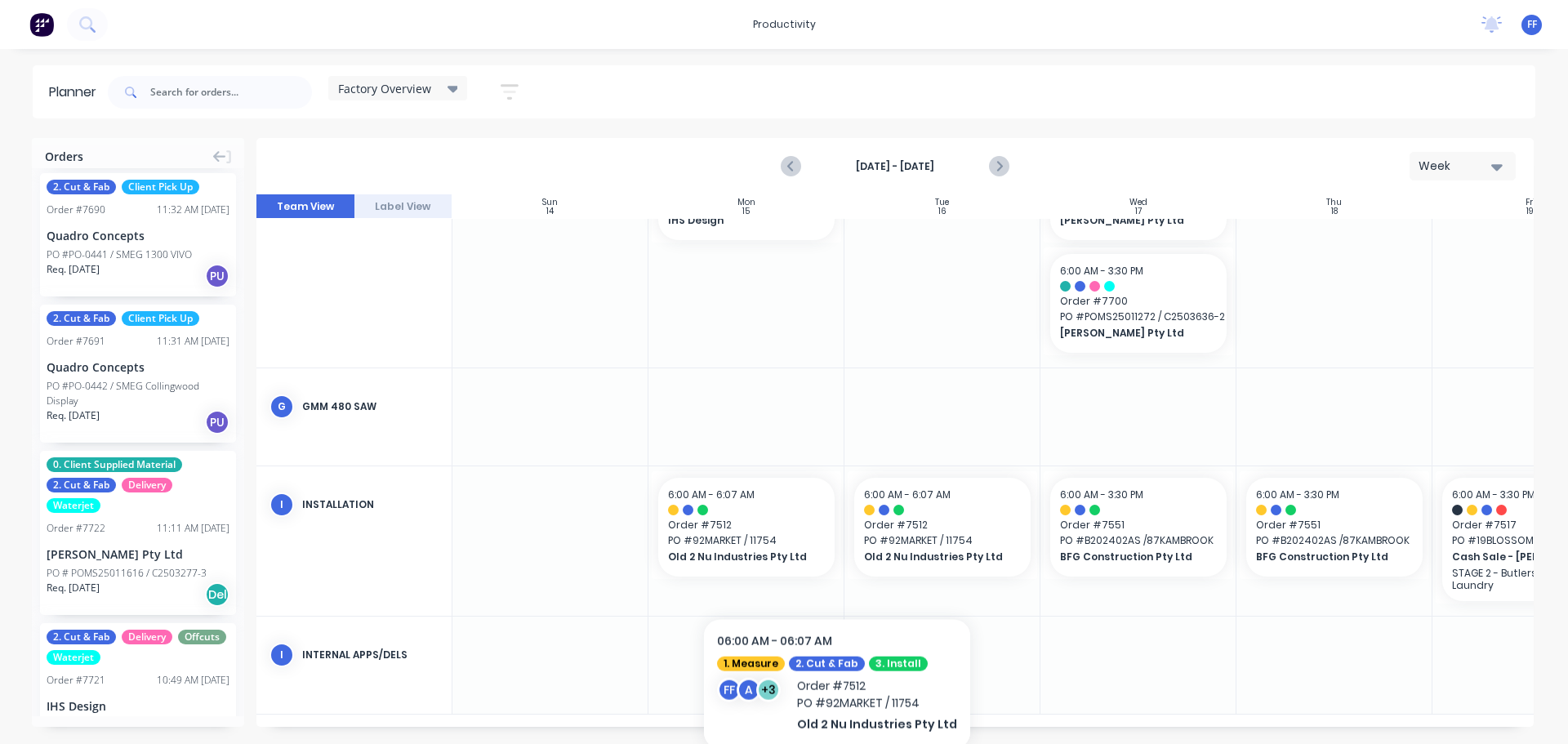
scroll to position [729, 0]
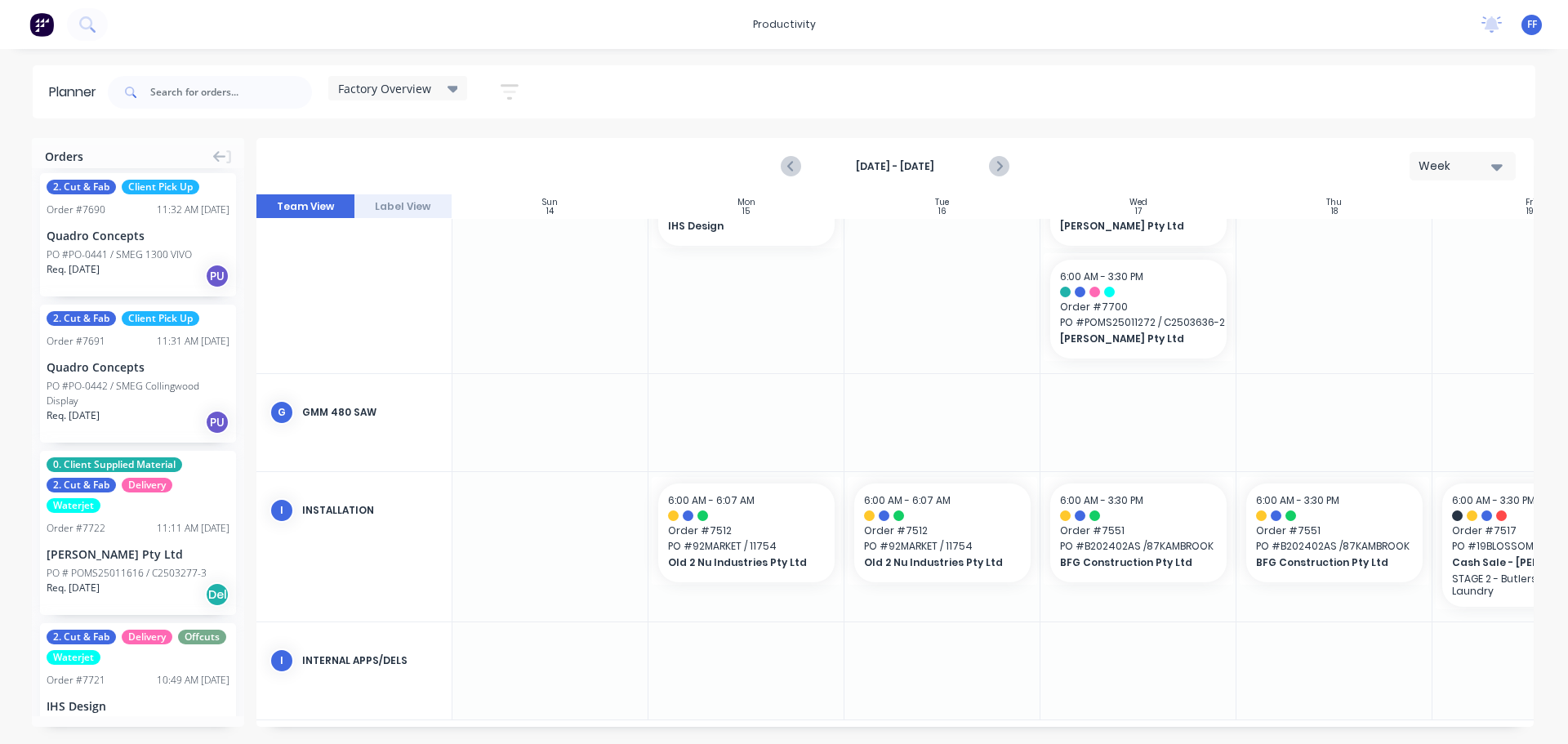
click at [451, 94] on icon at bounding box center [454, 88] width 11 height 18
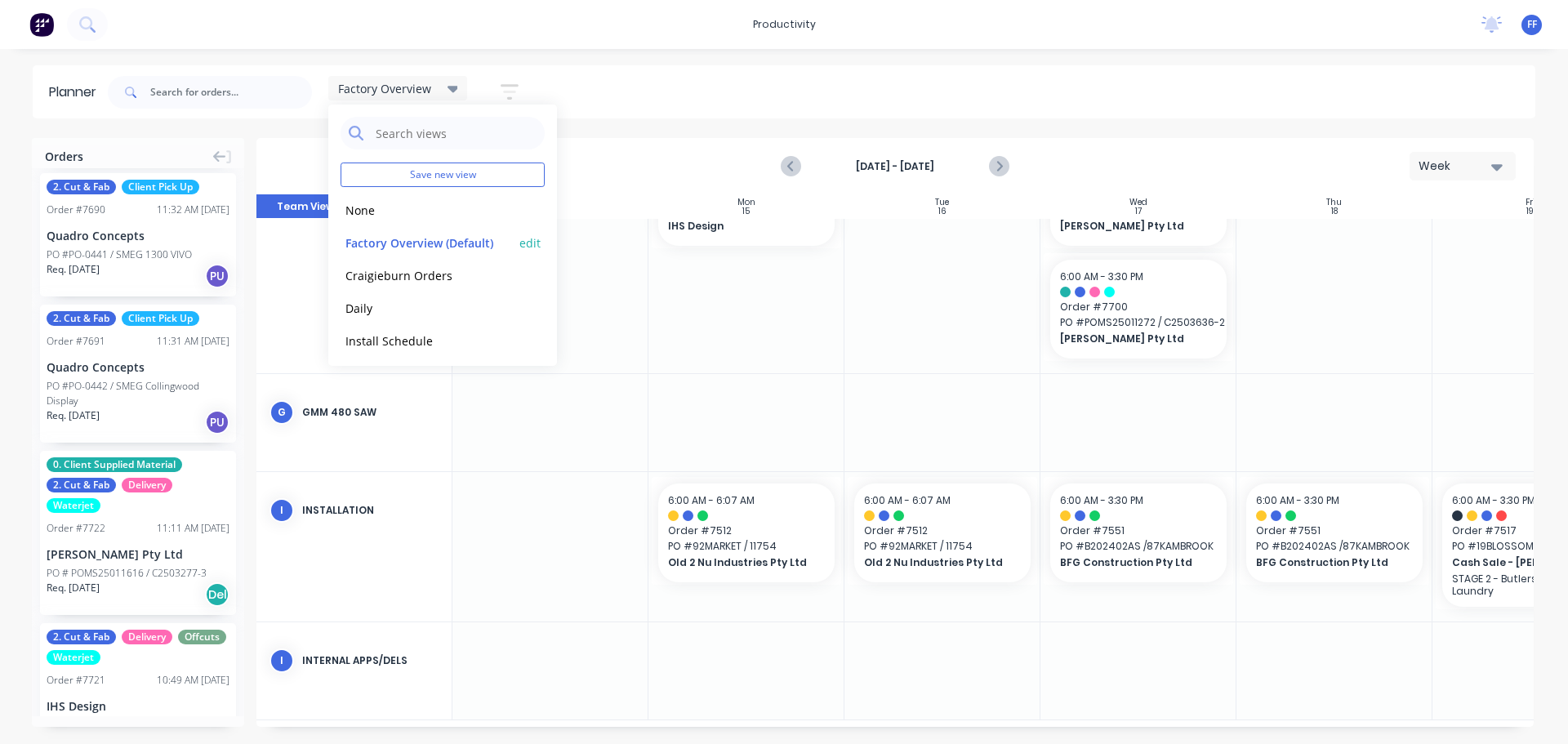
click at [520, 245] on button "edit" at bounding box center [530, 242] width 21 height 18
click at [631, 211] on button "Update" at bounding box center [631, 205] width 98 height 29
click at [644, 84] on div "Factory Overview Save new view None edit Factory Overview (Default) edit Craigi…" at bounding box center [819, 92] width 1432 height 49
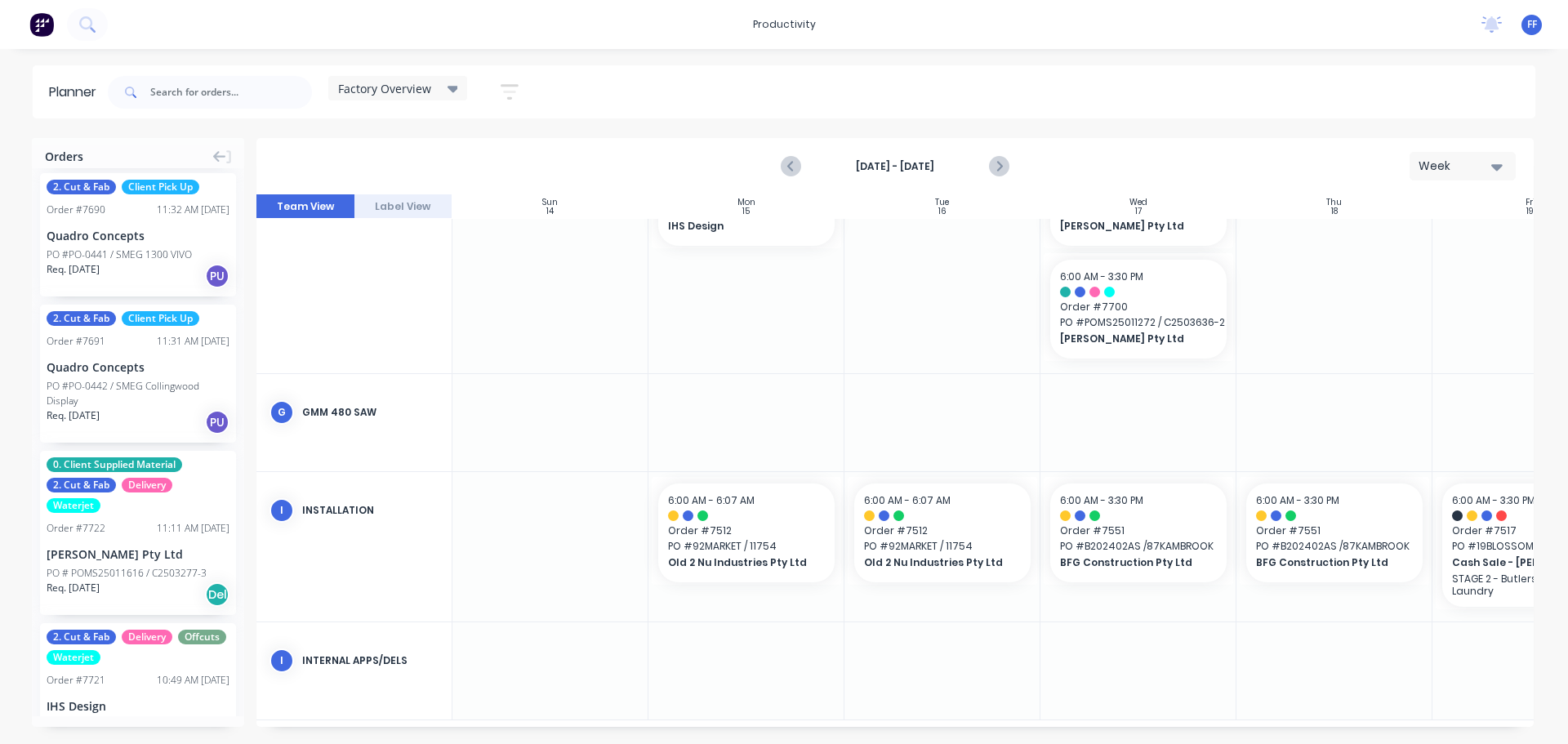
scroll to position [742, 0]
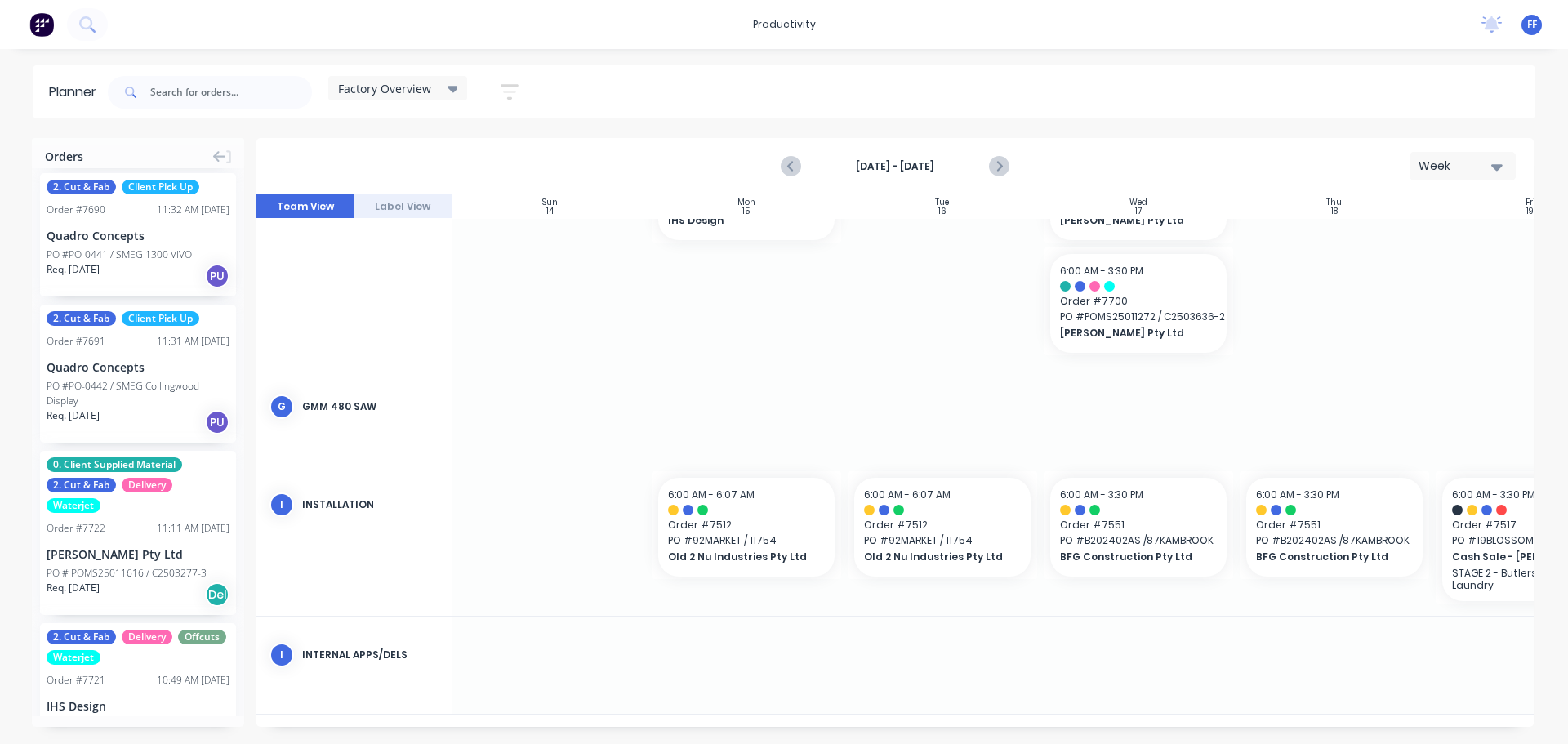
click at [949, 630] on div at bounding box center [942, 665] width 196 height 97
drag, startPoint x: 909, startPoint y: 658, endPoint x: 920, endPoint y: 660, distance: 11.2
click at [913, 660] on div at bounding box center [942, 665] width 196 height 97
drag, startPoint x: 934, startPoint y: 652, endPoint x: 1044, endPoint y: 646, distance: 110.2
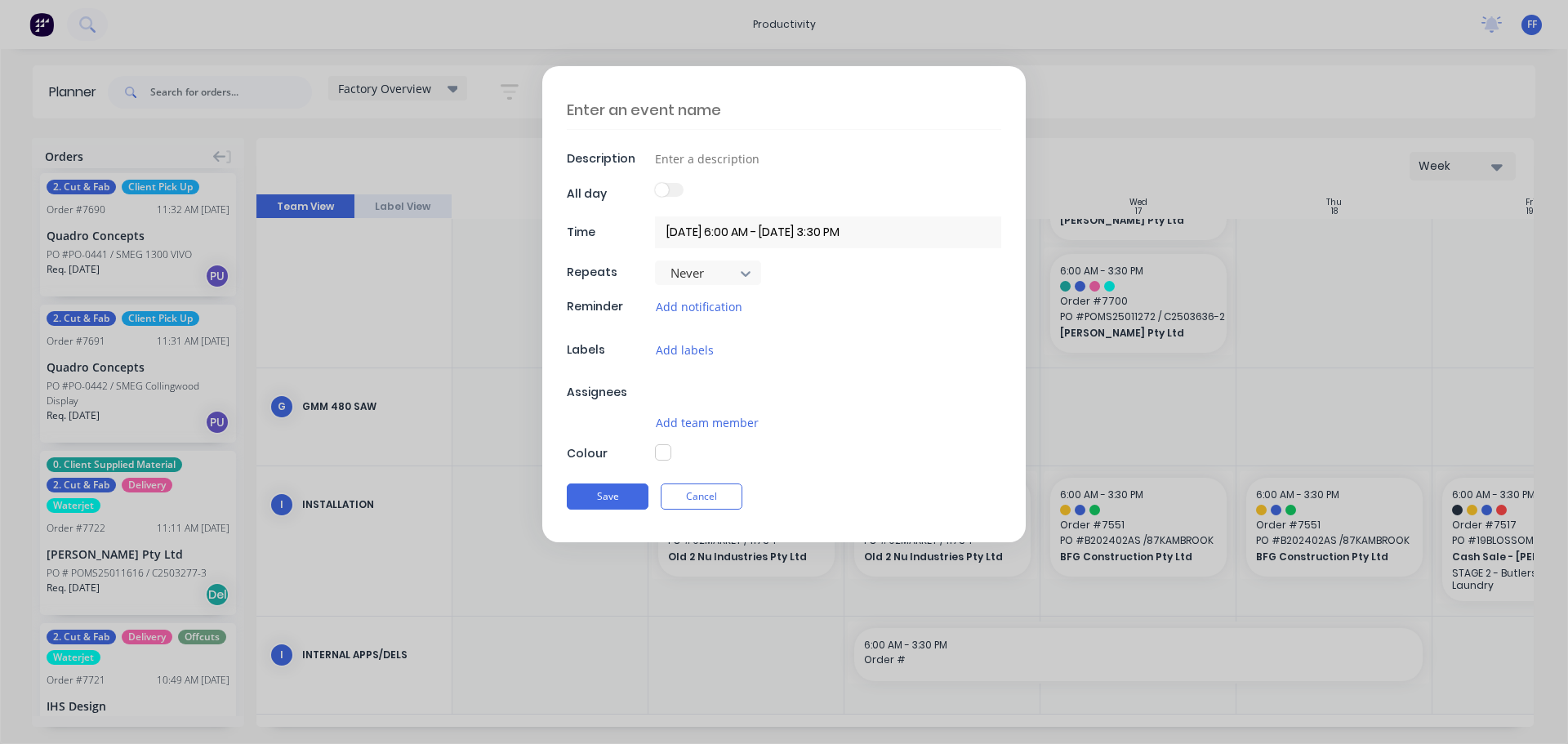
type textarea "x"
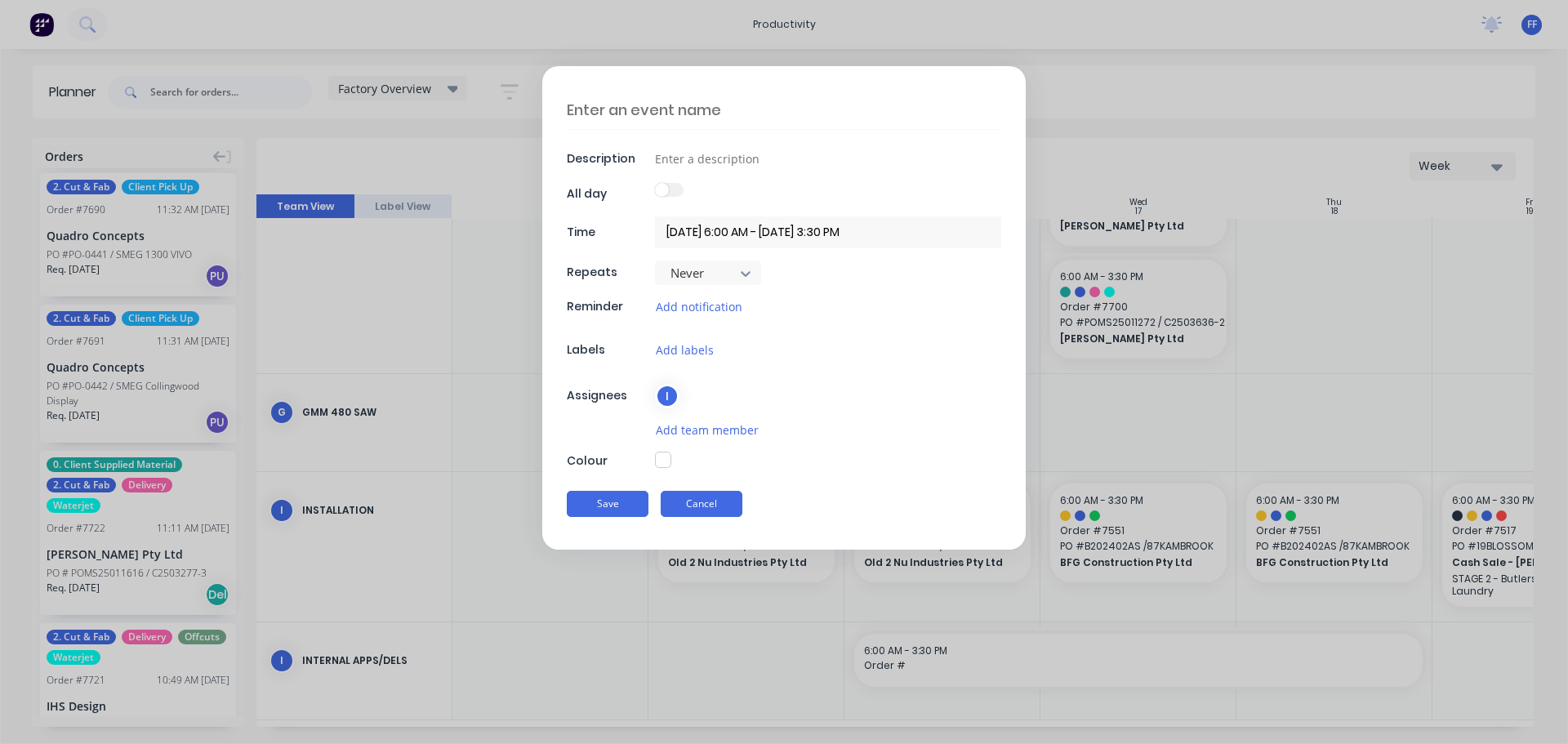
click at [720, 503] on button "Cancel" at bounding box center [701, 504] width 82 height 26
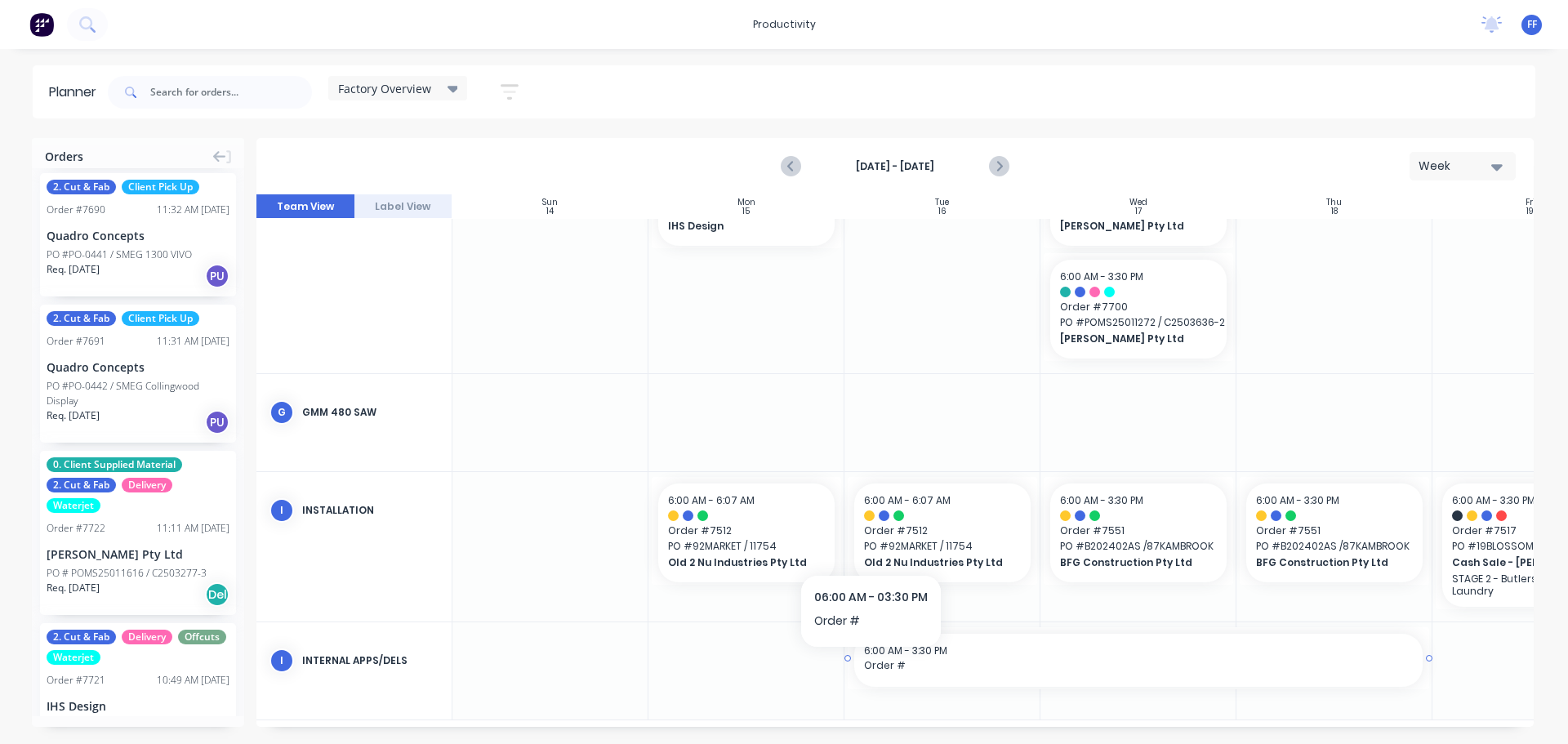
click at [871, 665] on span "Order #" at bounding box center [1139, 666] width 549 height 15
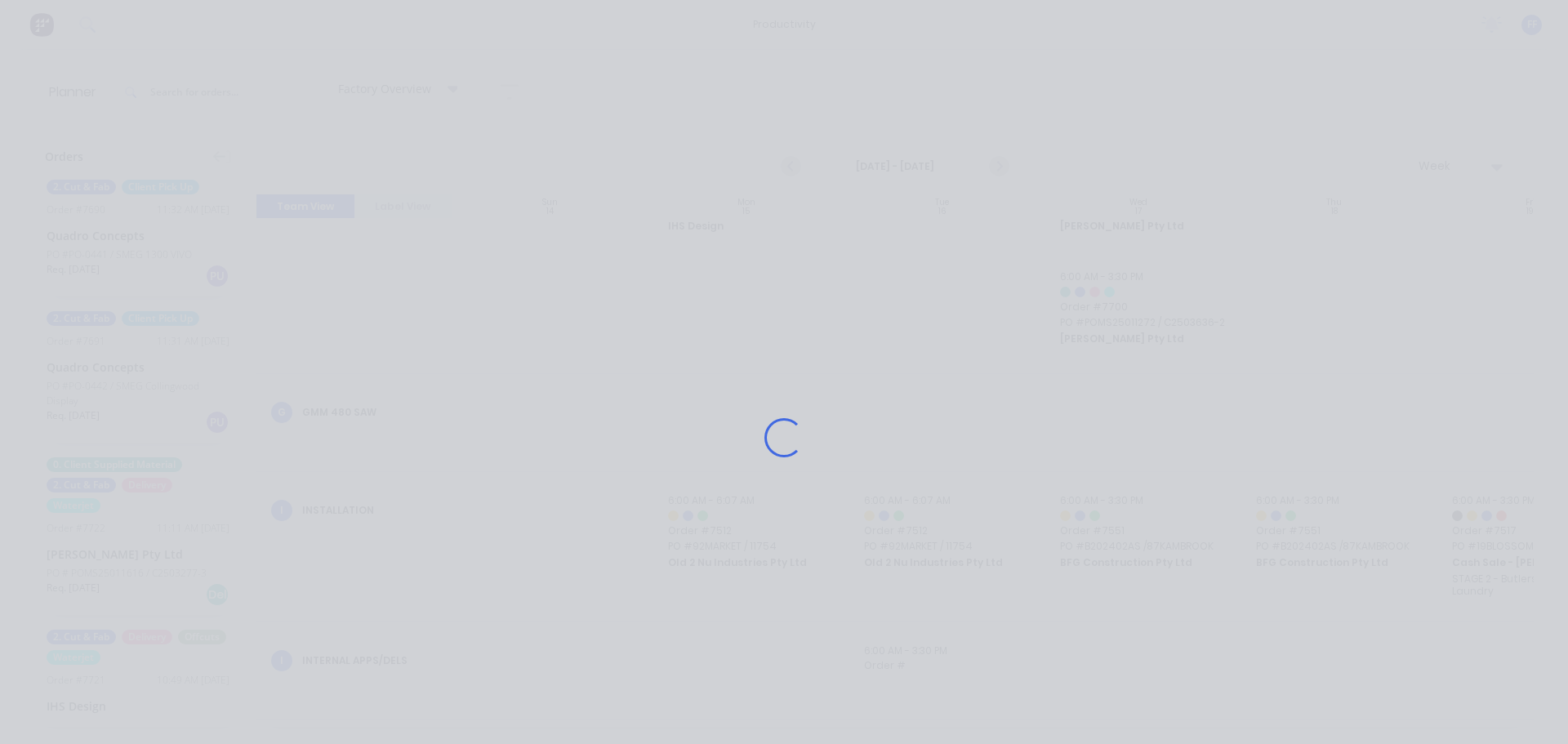
click at [563, 133] on div "Loading..." at bounding box center [784, 437] width 1307 height 744
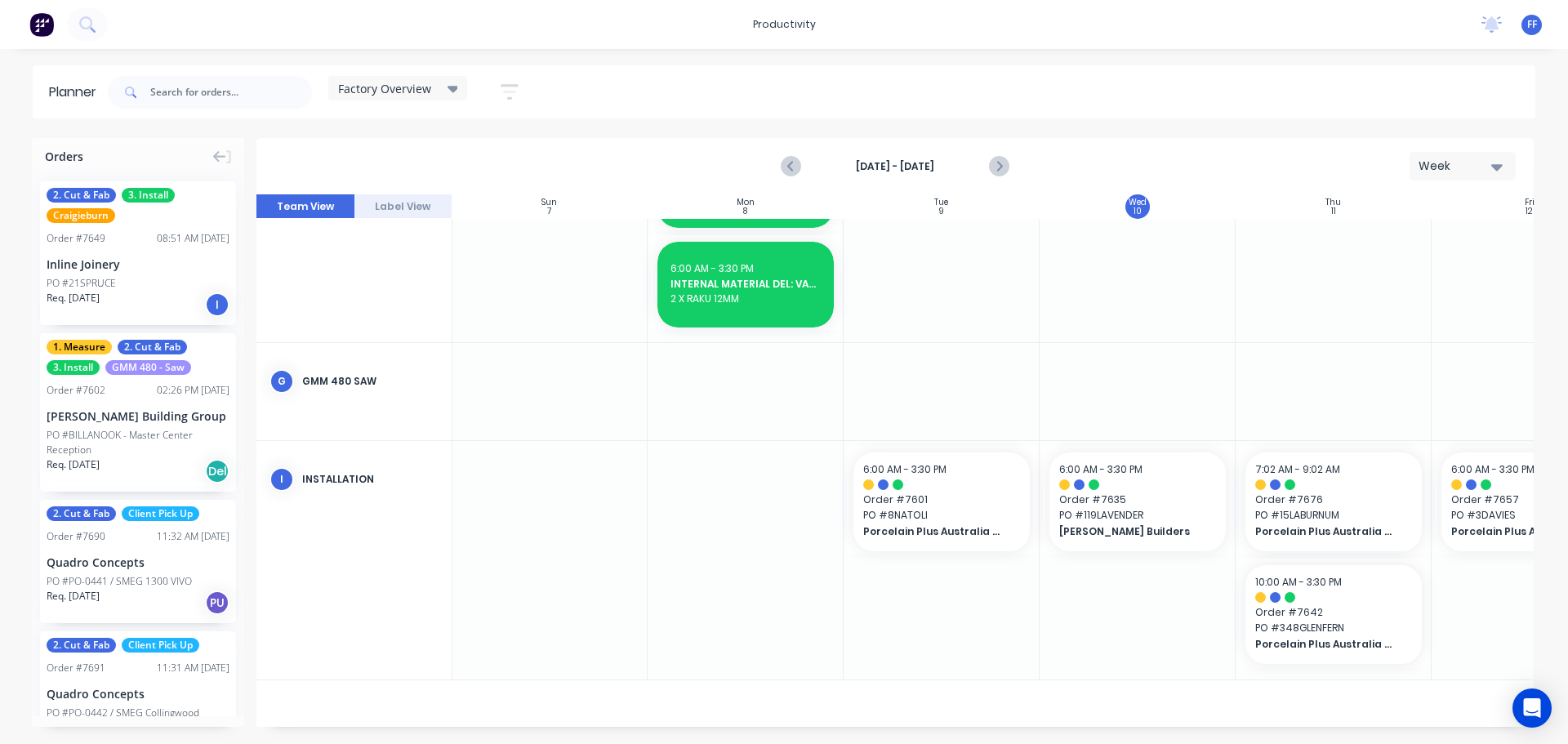
scroll to position [904, 1]
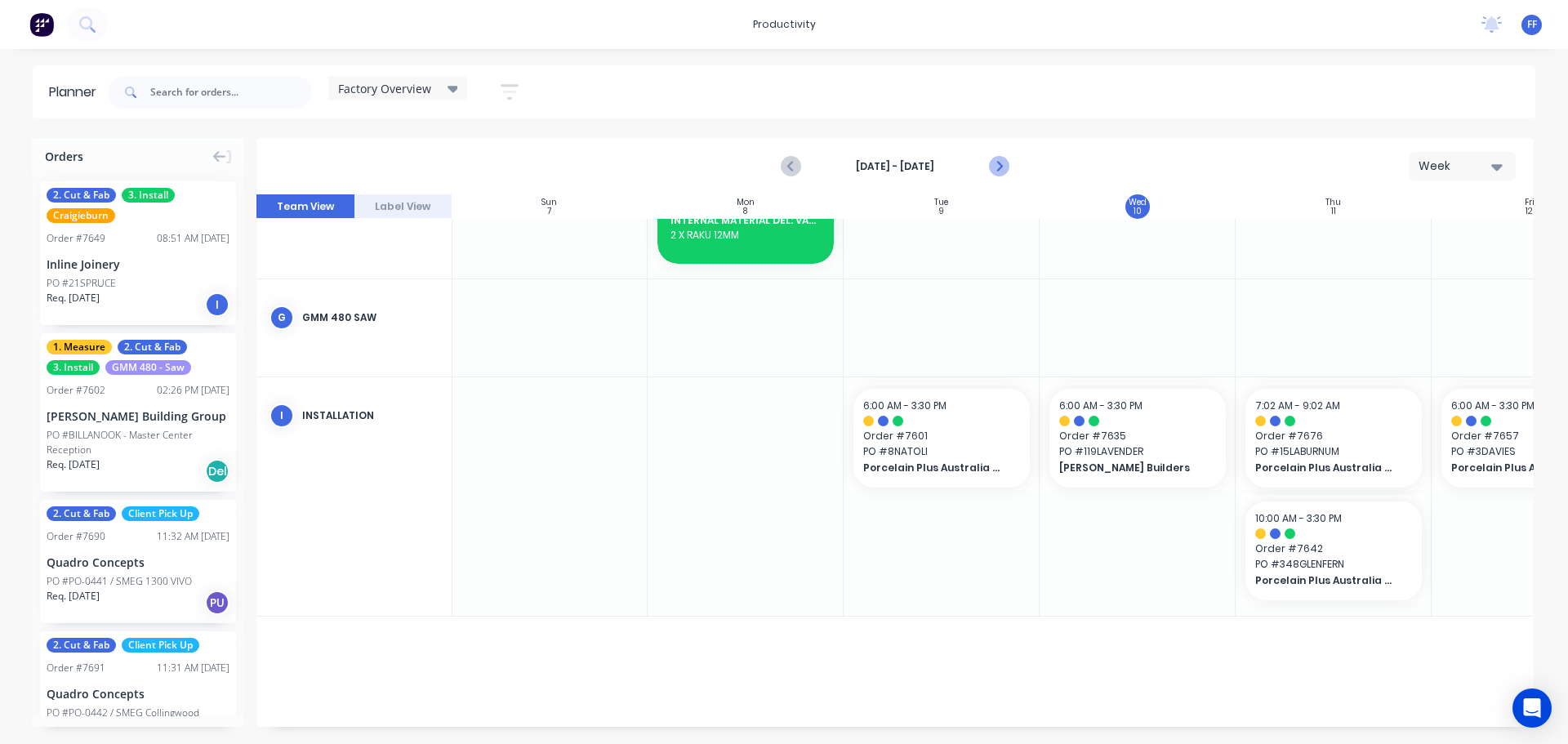
click at [1011, 167] on button "Next page" at bounding box center [997, 166] width 32 height 32
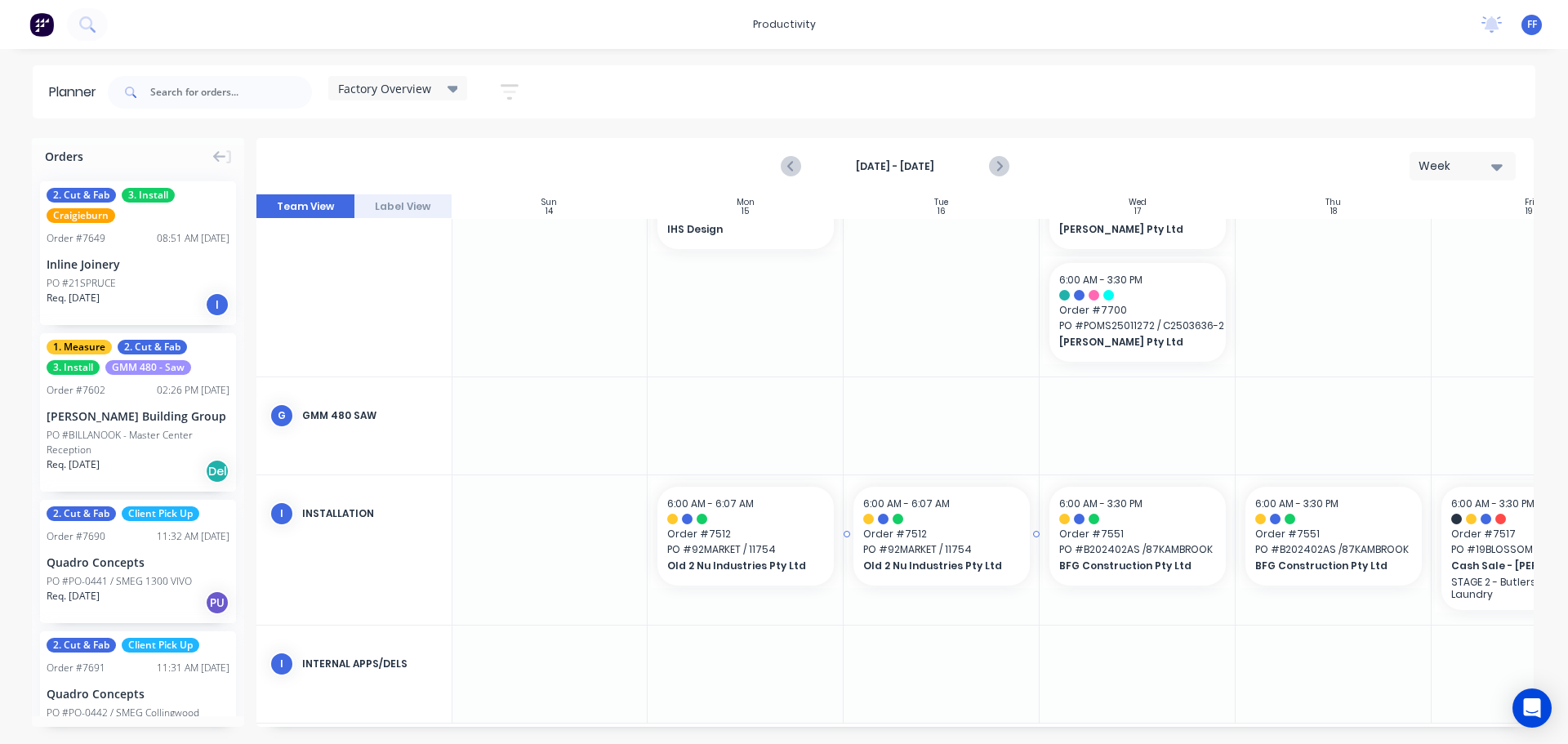
scroll to position [742, 1]
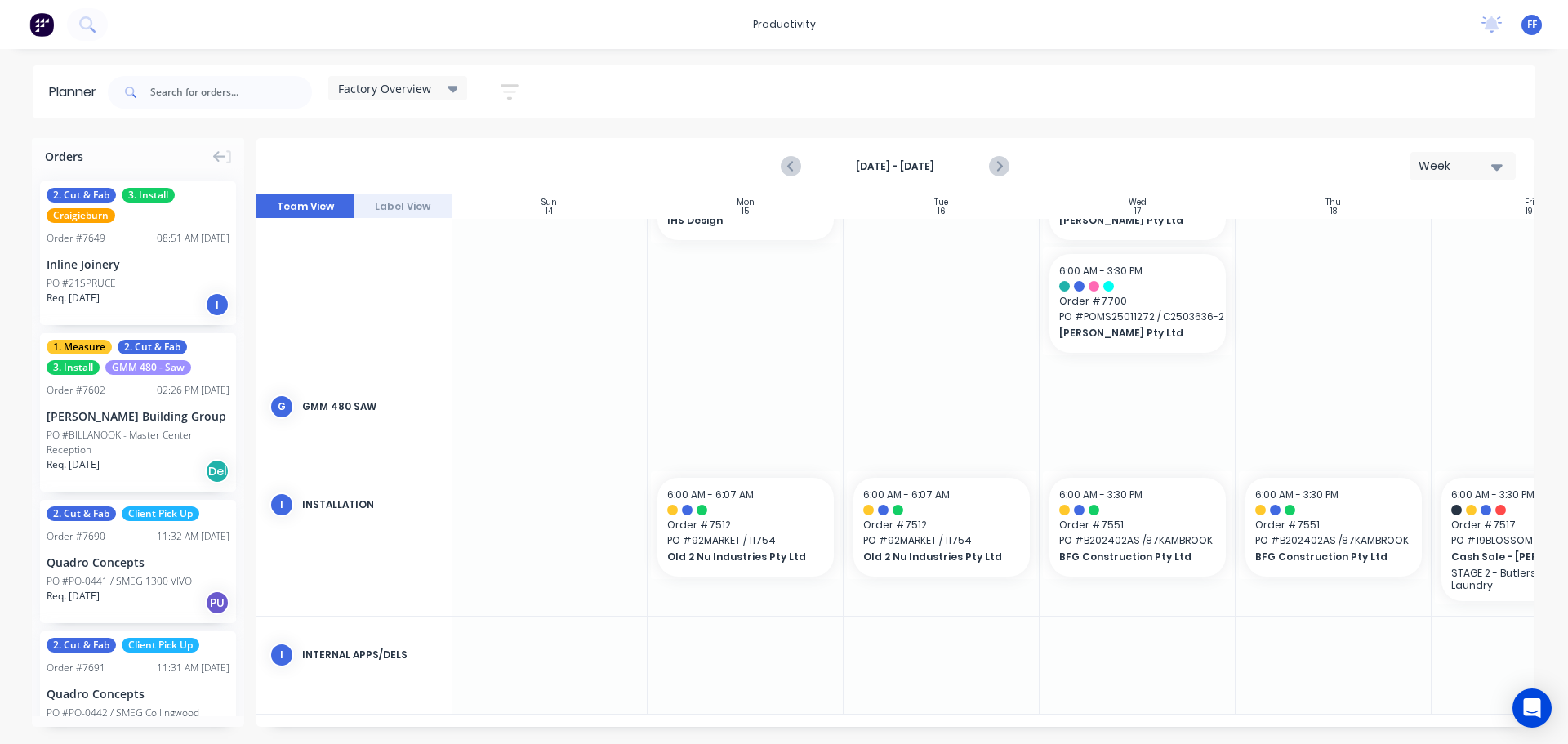
click at [433, 92] on div "Factory Overview" at bounding box center [397, 89] width 119 height 15
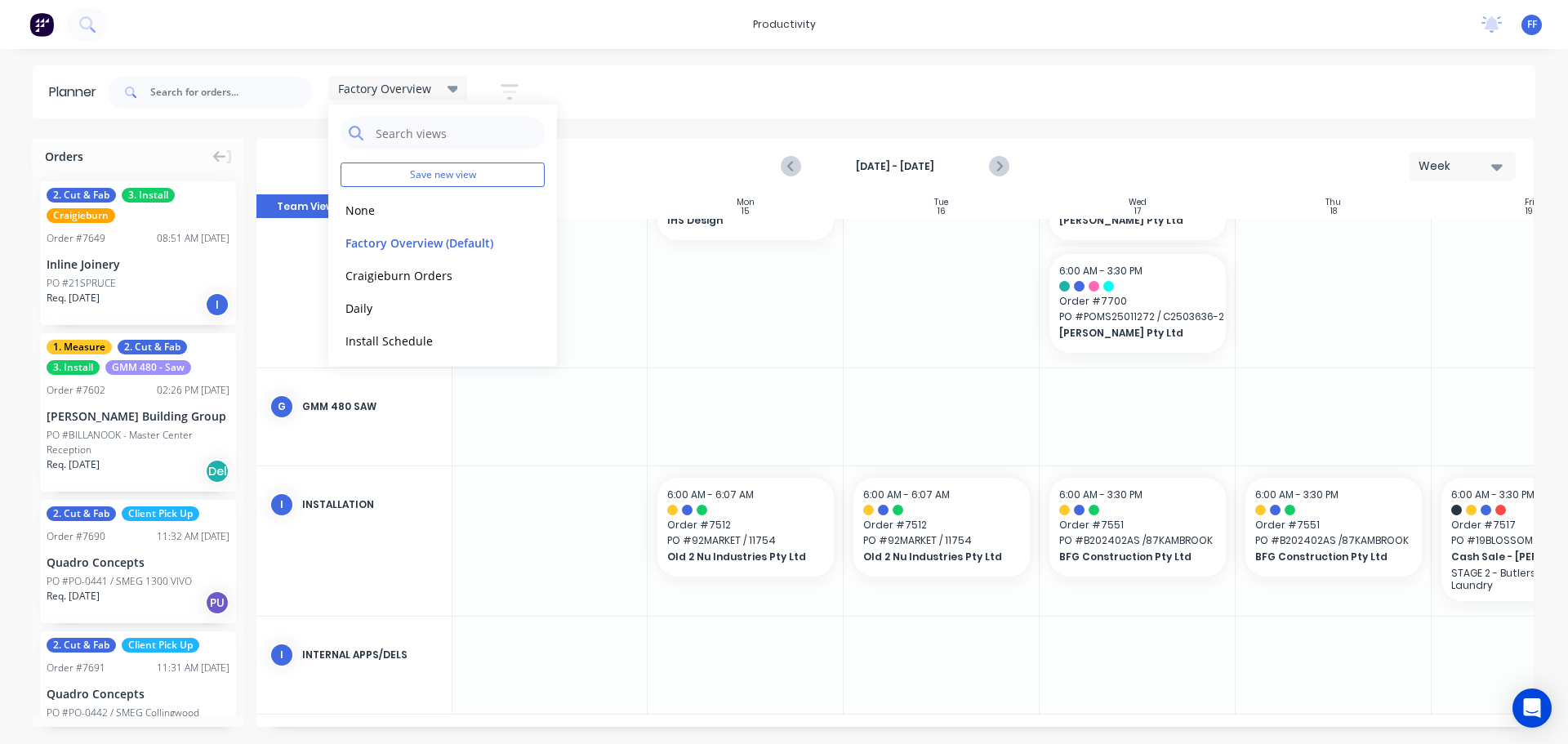
click at [433, 92] on div "Factory Overview" at bounding box center [397, 89] width 119 height 15
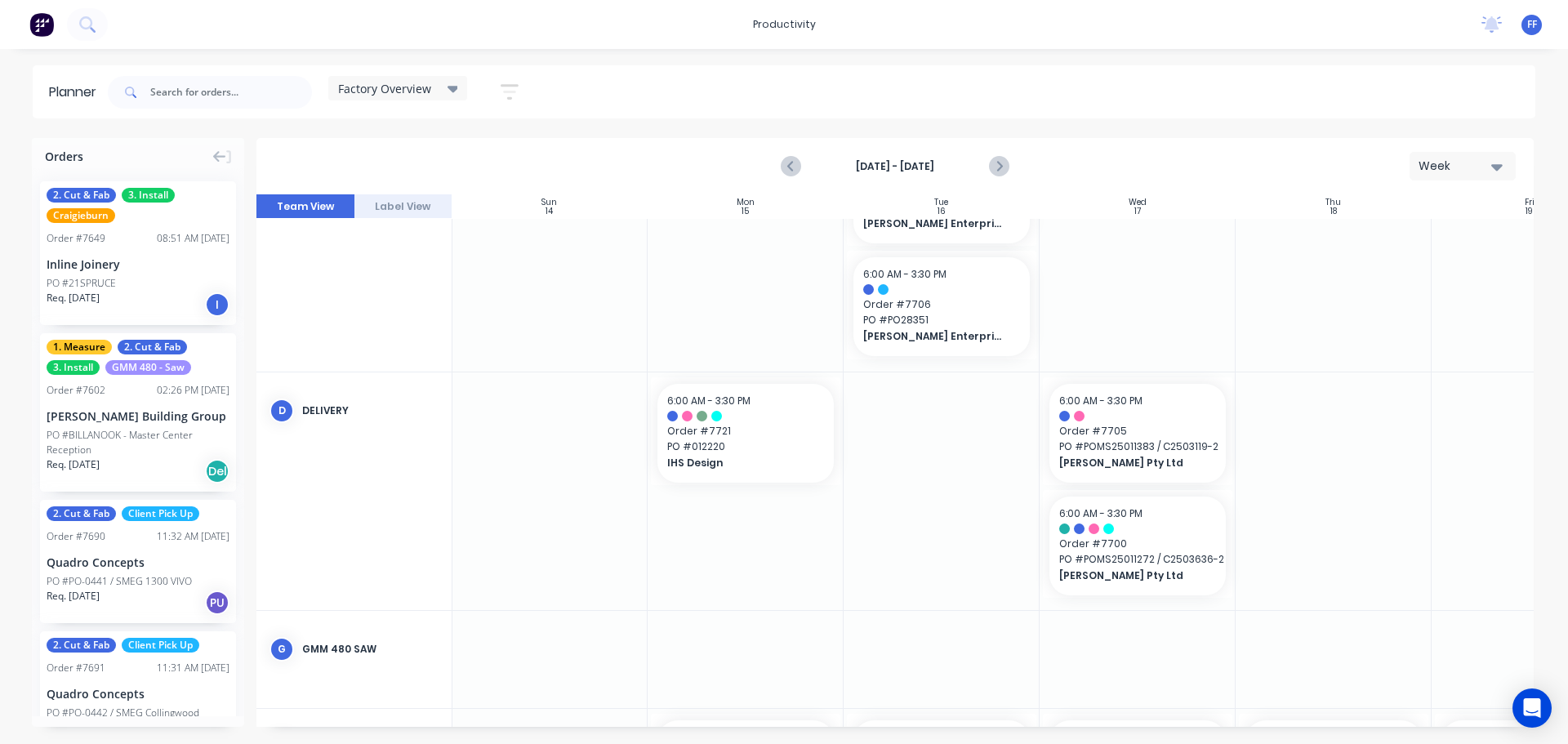
scroll to position [485, 1]
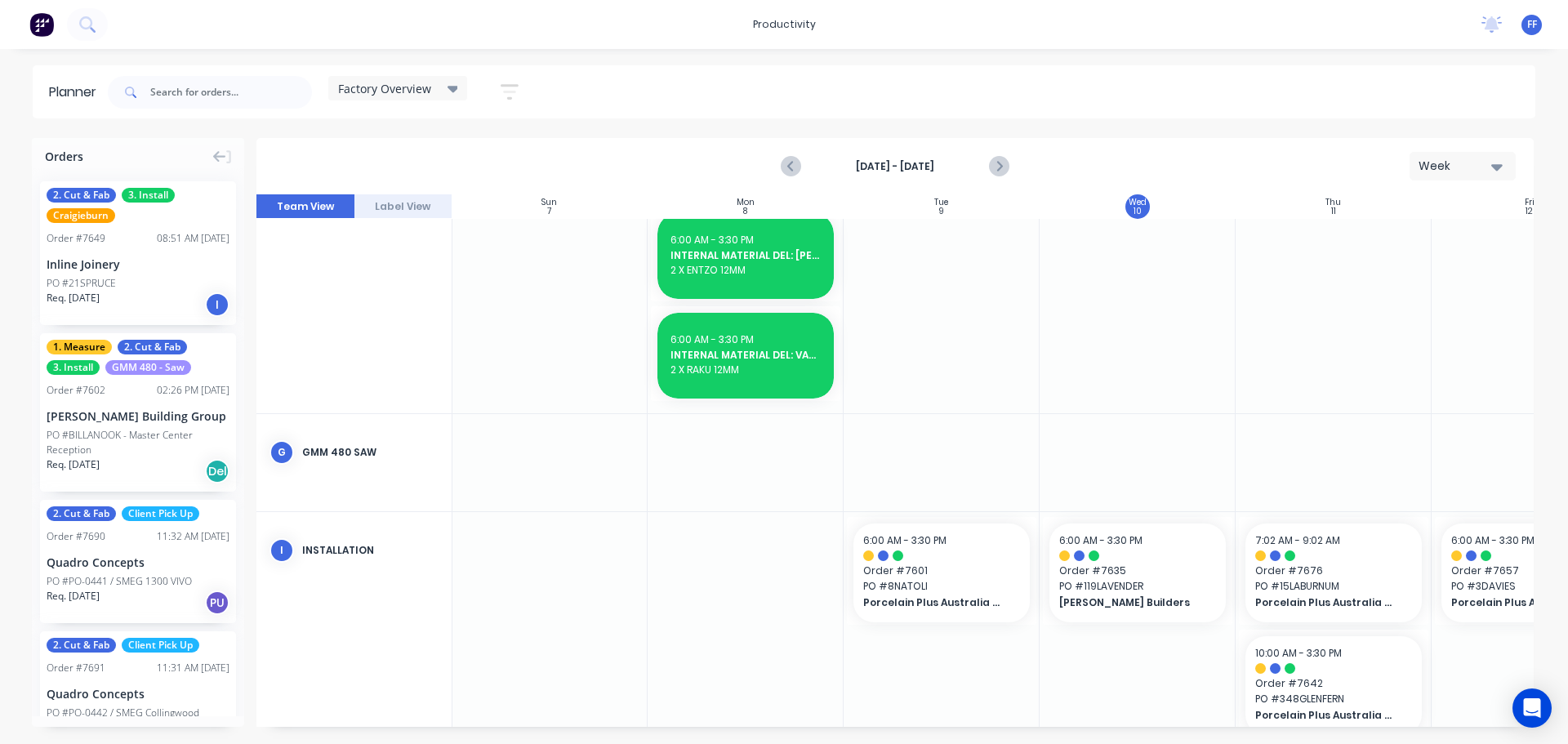
scroll to position [904, 1]
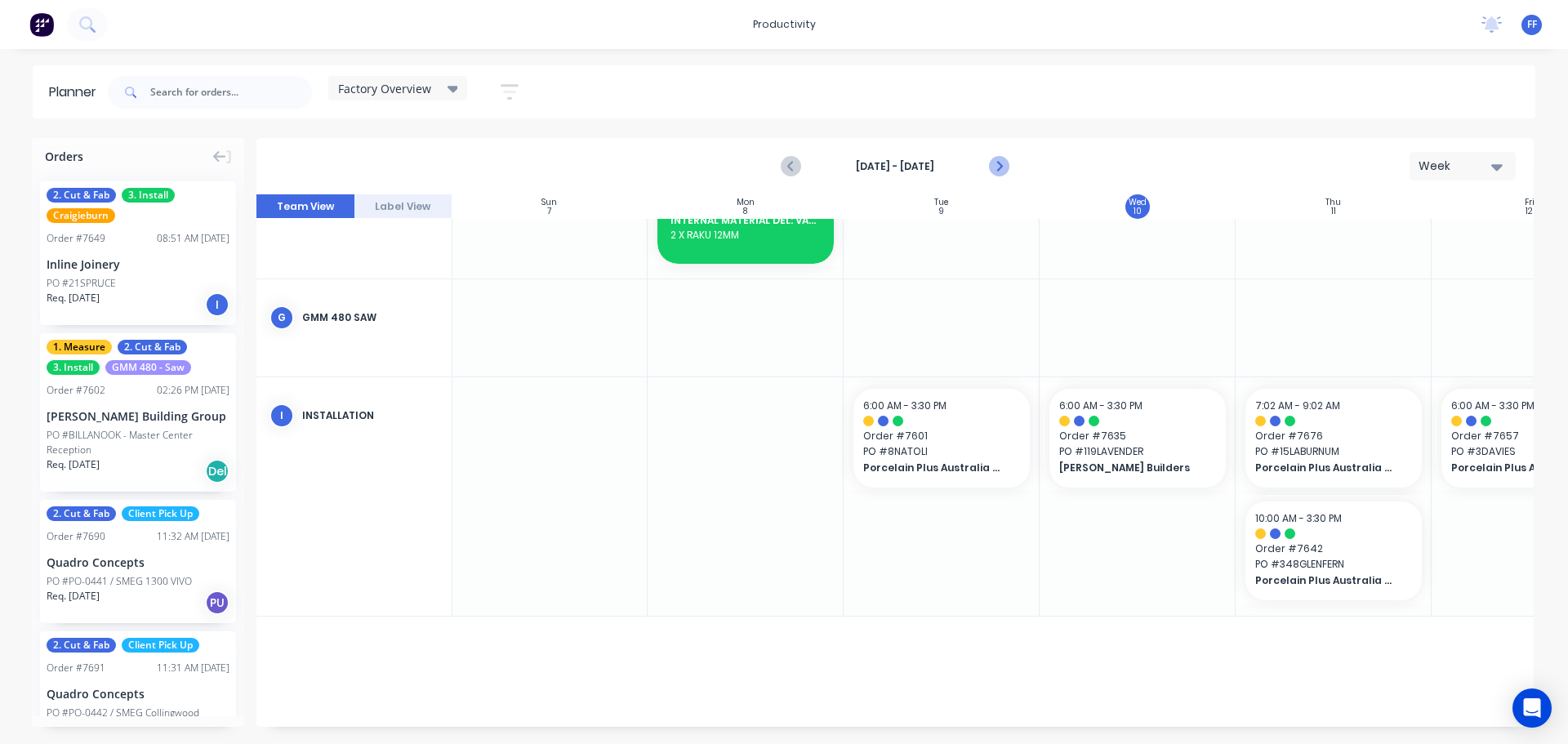
click at [984, 161] on button "Next page" at bounding box center [997, 166] width 32 height 32
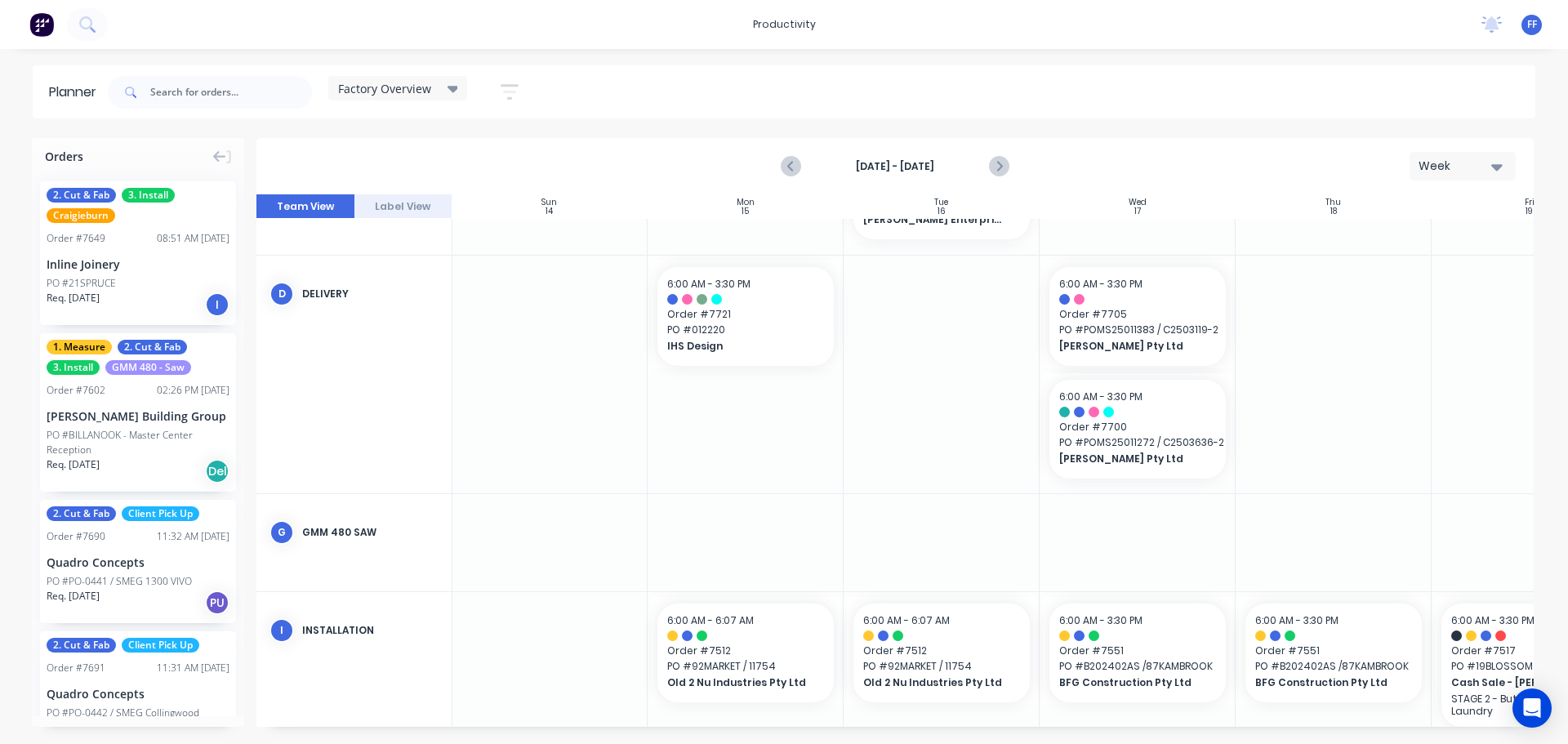
scroll to position [857, 1]
